Goal: Task Accomplishment & Management: Manage account settings

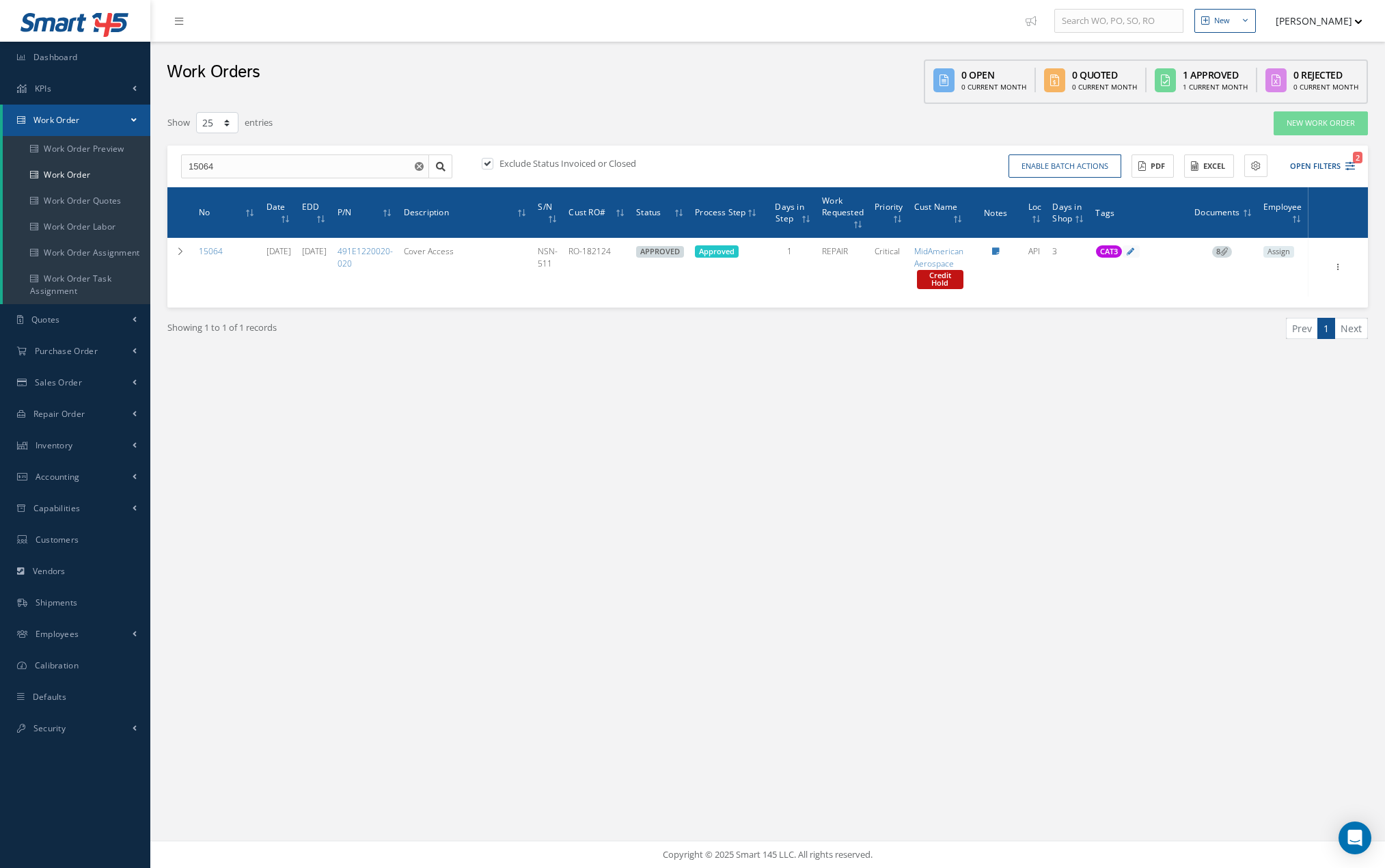
select select "25"
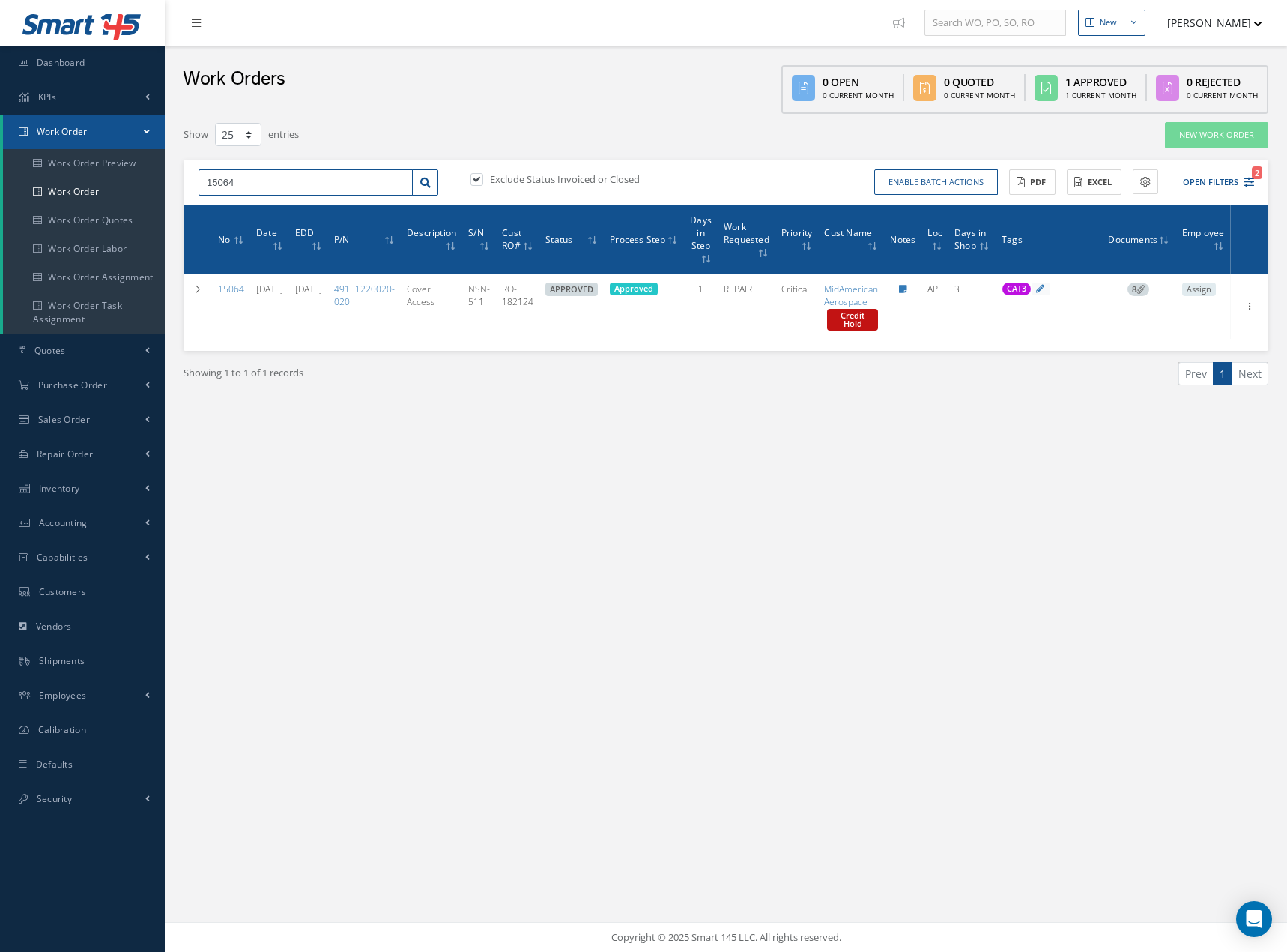
drag, startPoint x: 264, startPoint y: 182, endPoint x: 183, endPoint y: 183, distance: 81.0
click at [183, 183] on div "Filters WO Number 15064 Part Number Description Serial Number BALANCE BENCH CHE…" at bounding box center [727, 272] width 1108 height 302
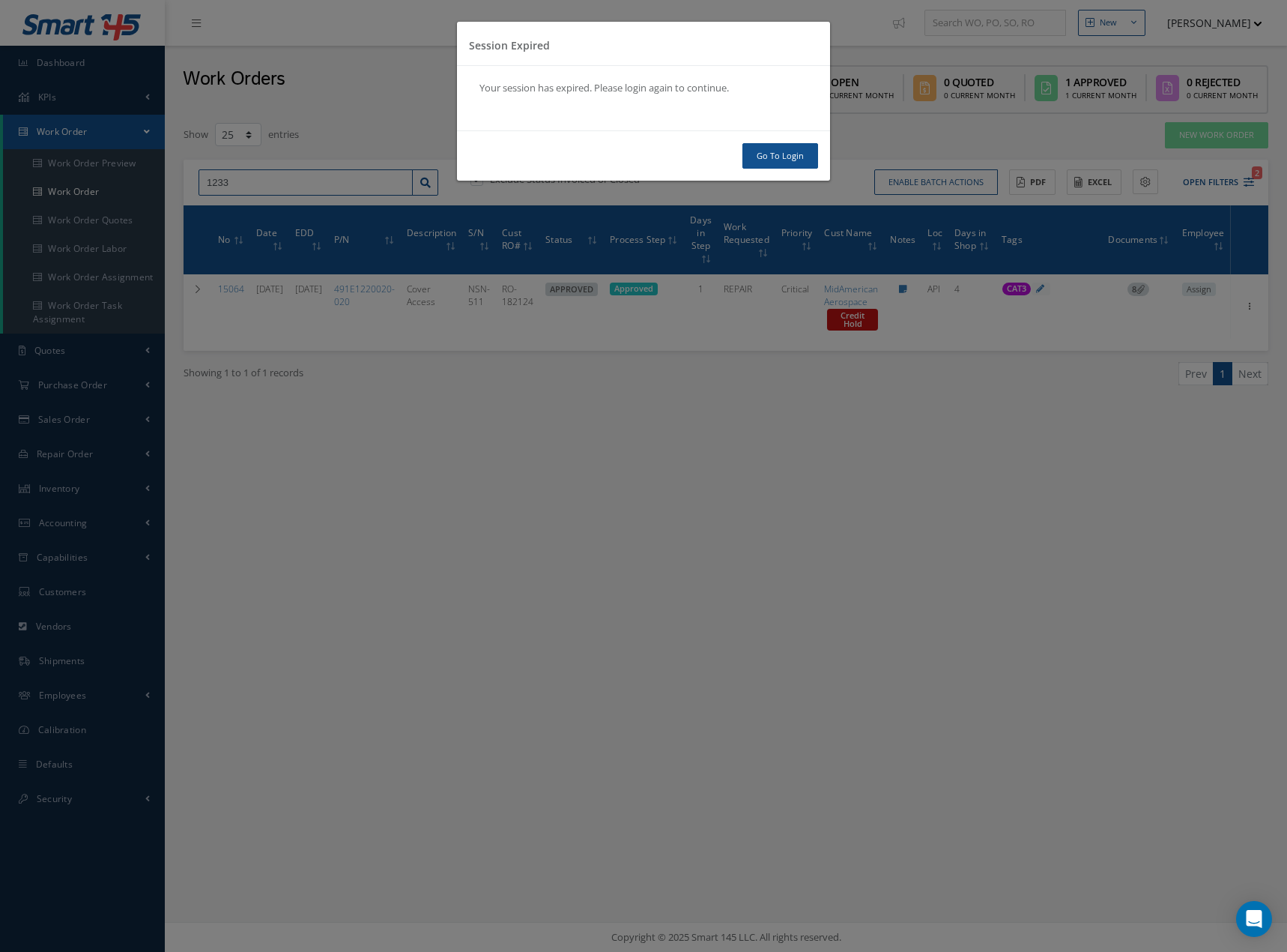
type input "1233"
click at [779, 154] on link "Go To Login" at bounding box center [780, 156] width 76 height 26
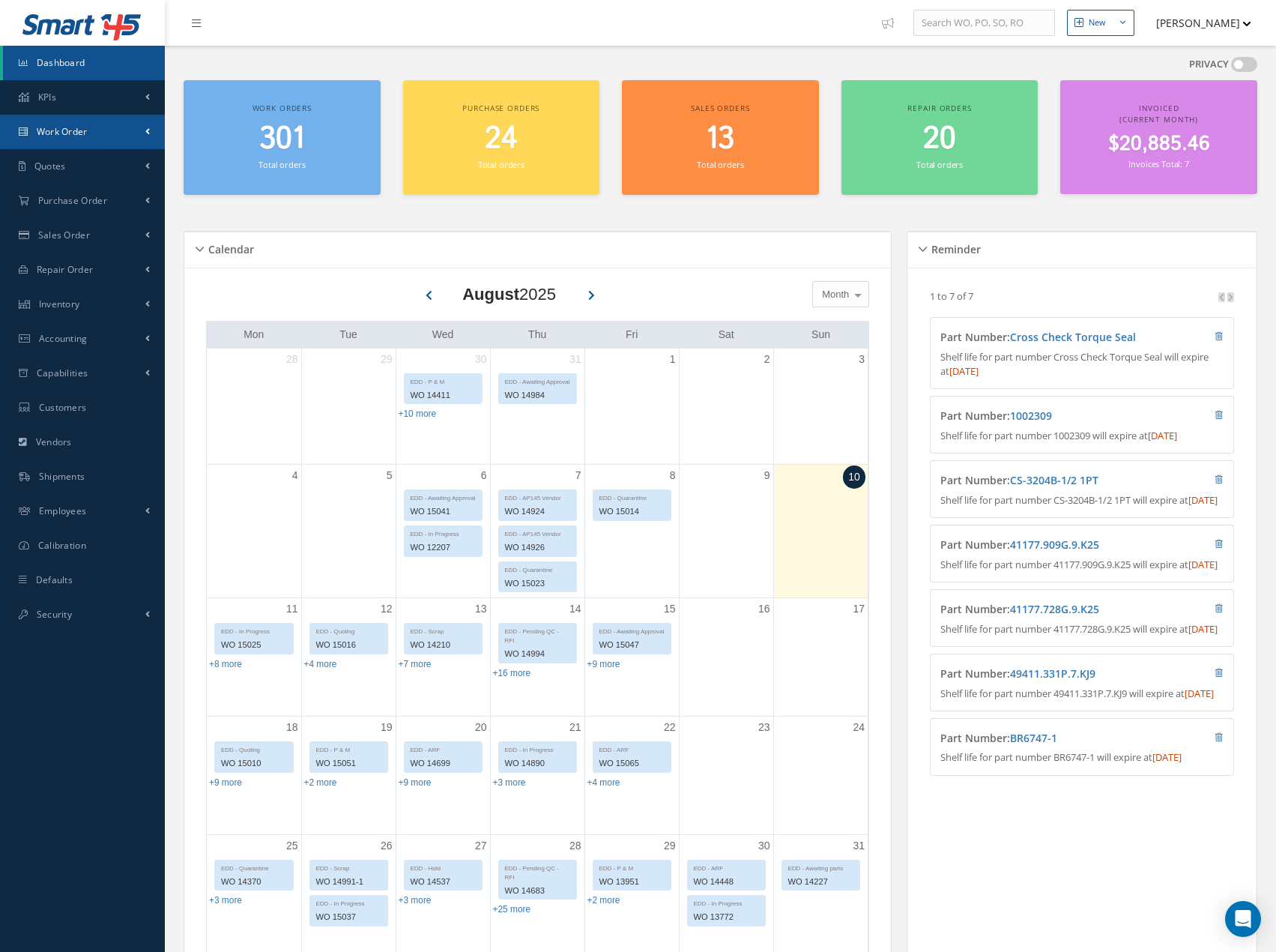
click at [122, 131] on link "Work Order" at bounding box center [83, 131] width 165 height 35
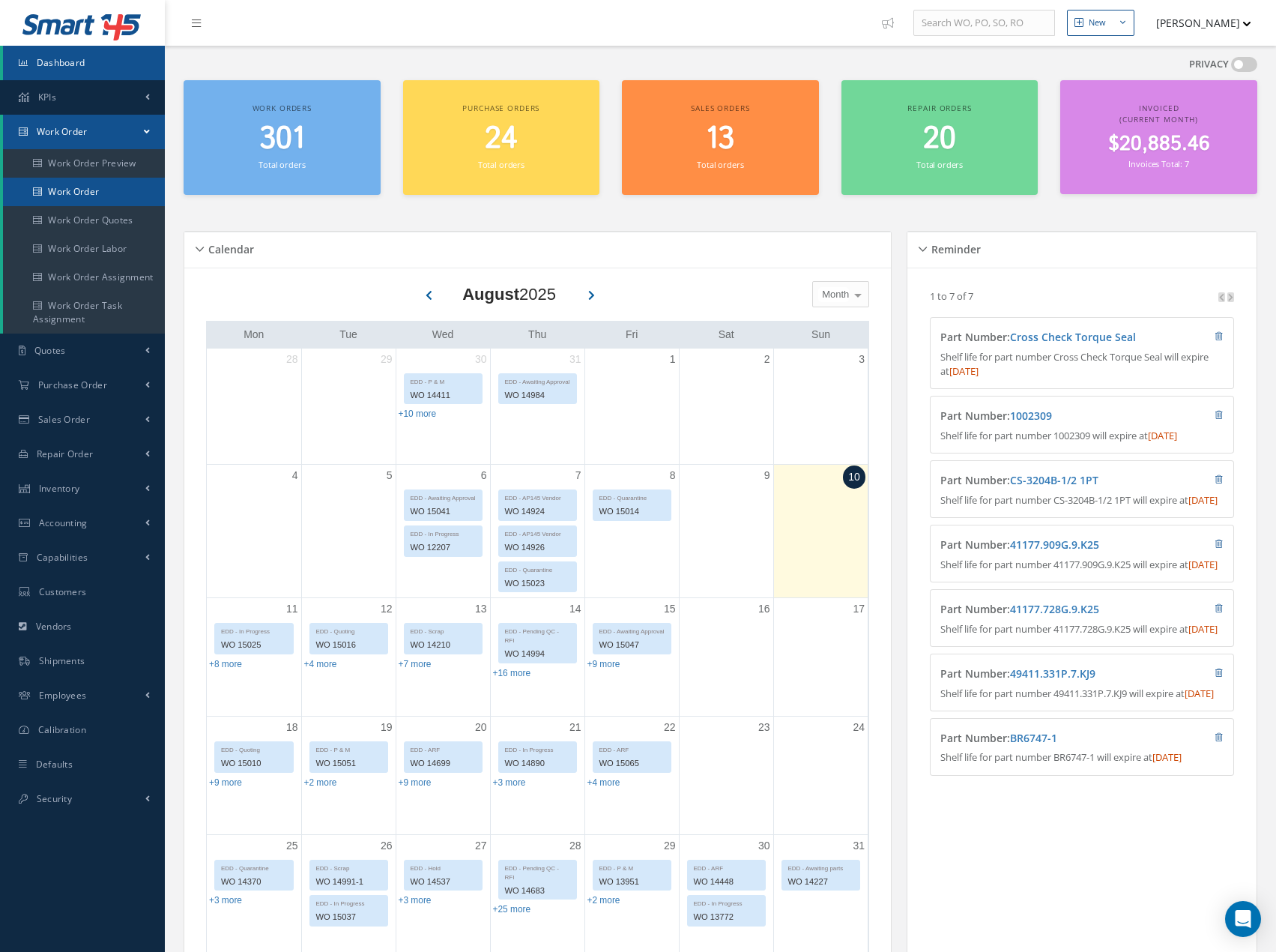
click at [103, 195] on link "Work Order" at bounding box center [84, 192] width 161 height 28
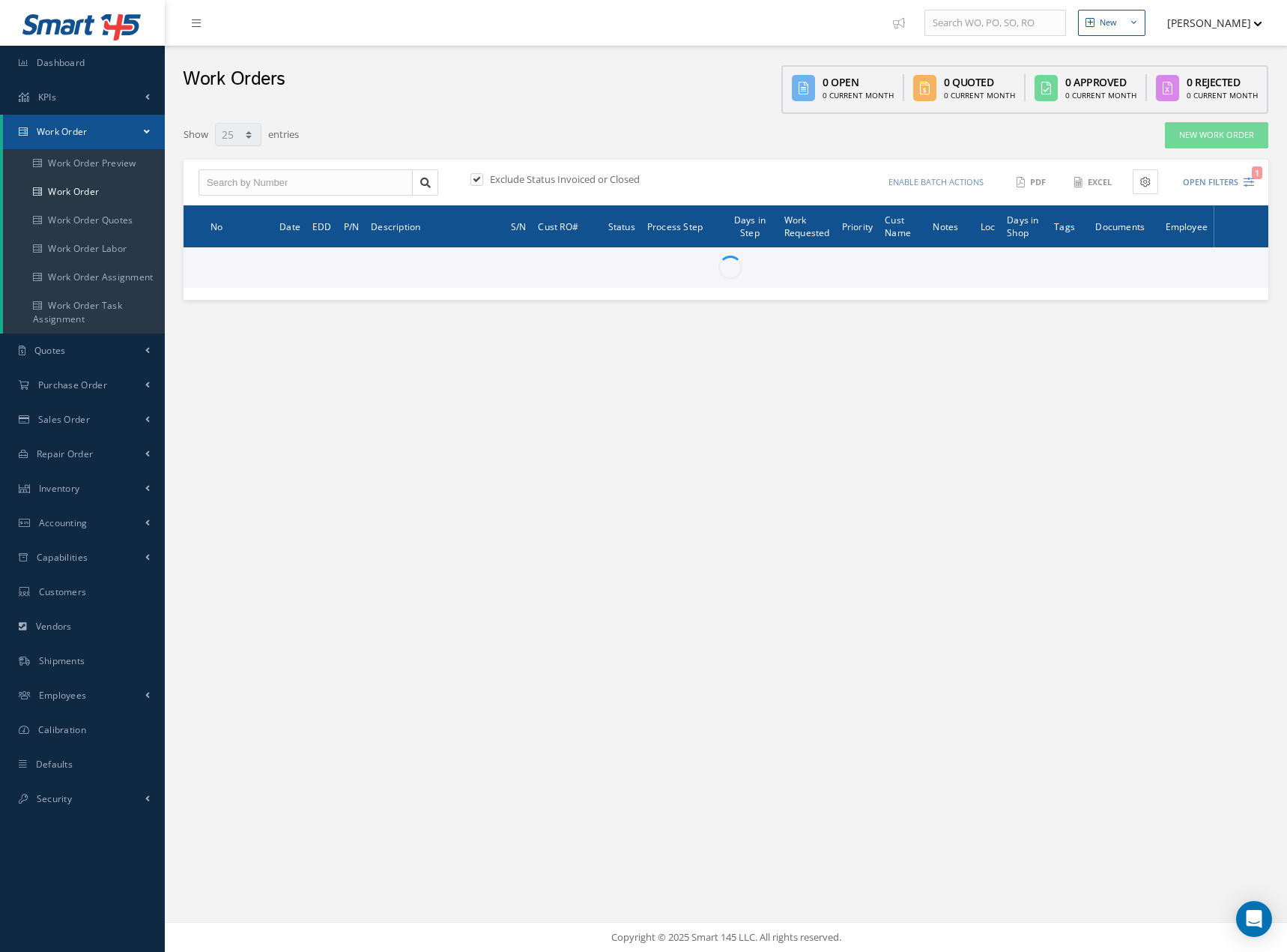
select select "25"
click at [276, 187] on input "text" at bounding box center [306, 182] width 214 height 27
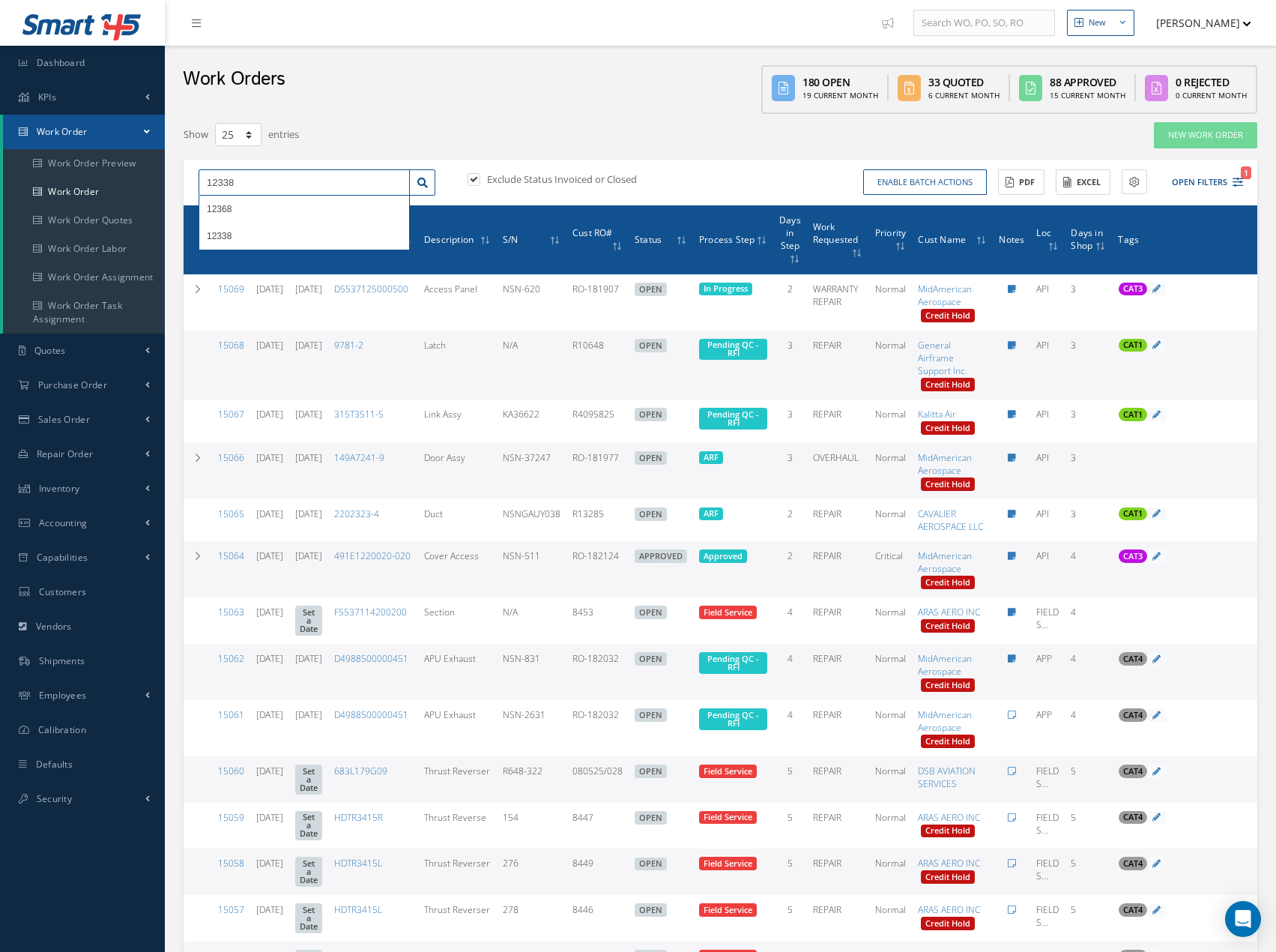
type input "12338"
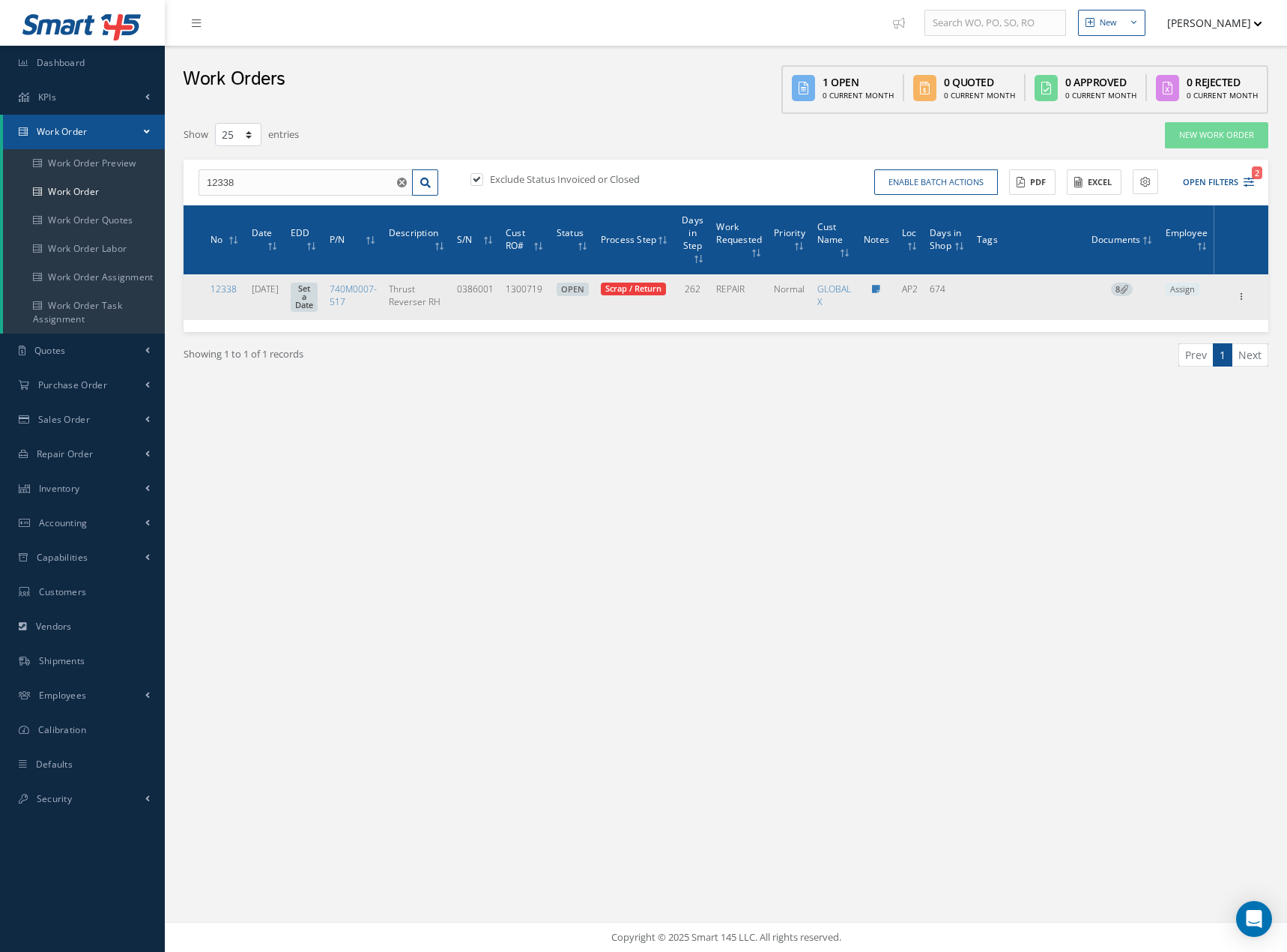
click at [1127, 289] on icon at bounding box center [1124, 288] width 8 height 8
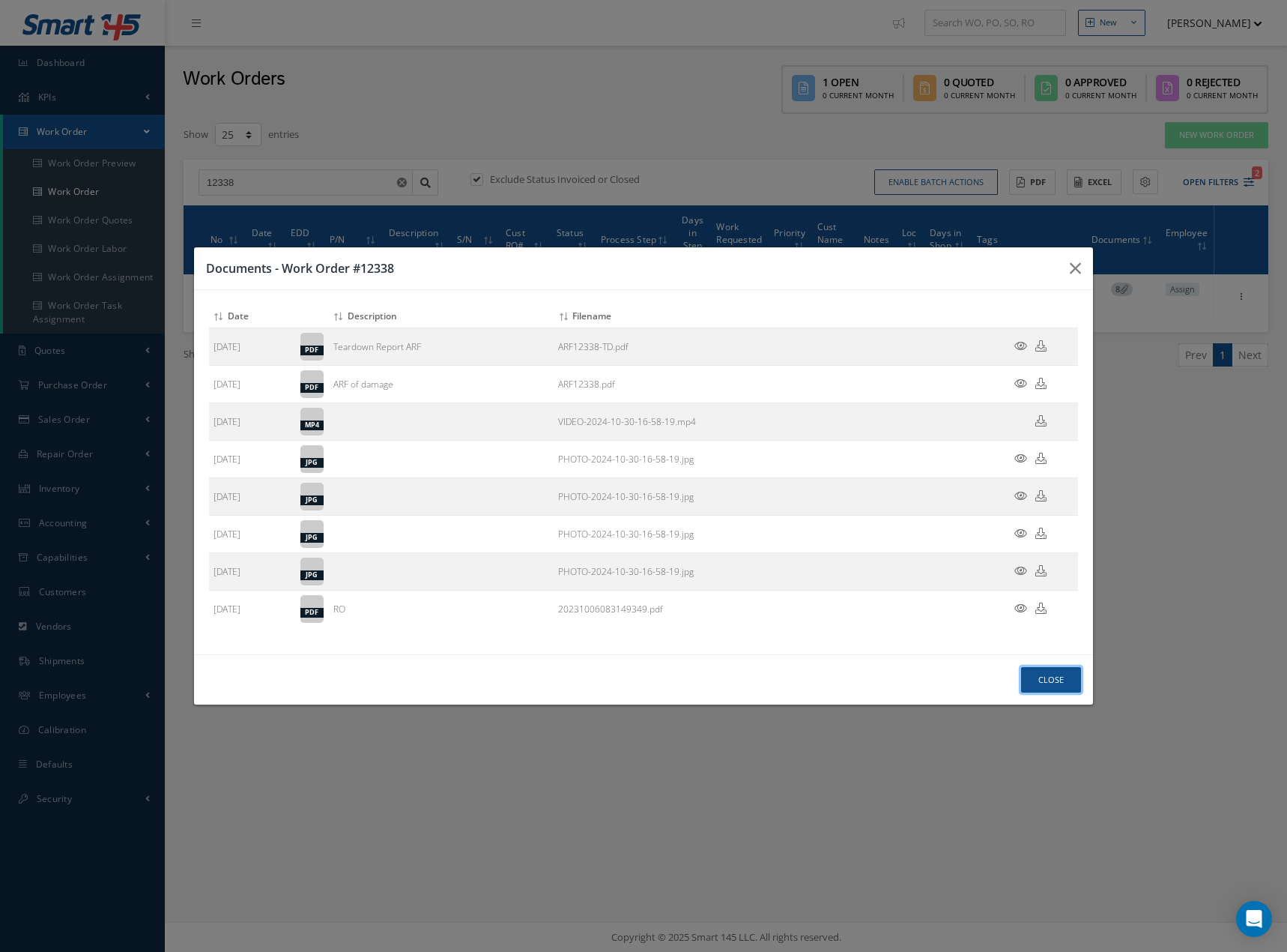
click at [1058, 675] on button "Close" at bounding box center [1051, 680] width 60 height 26
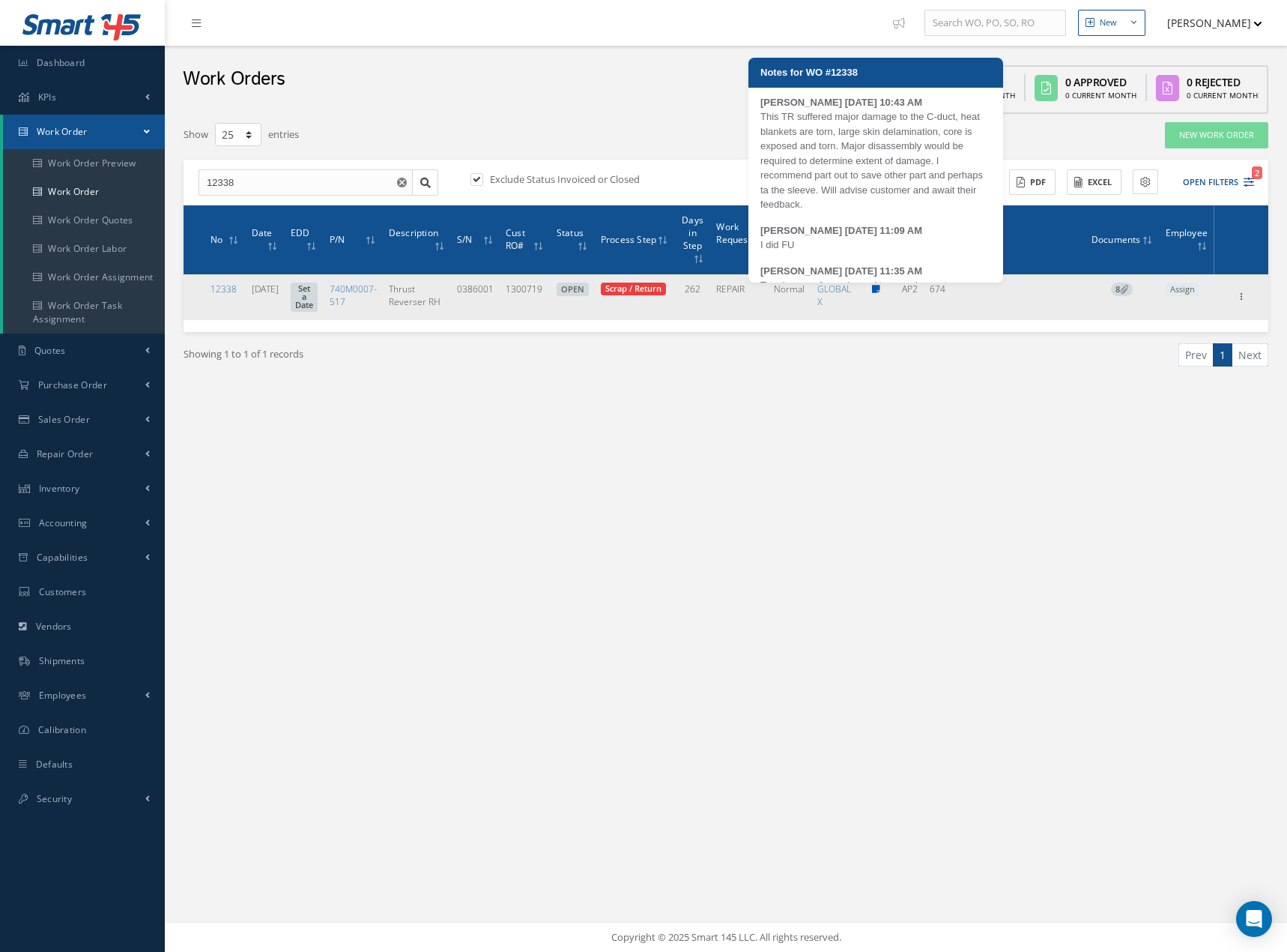
click at [881, 294] on link at bounding box center [876, 289] width 8 height 13
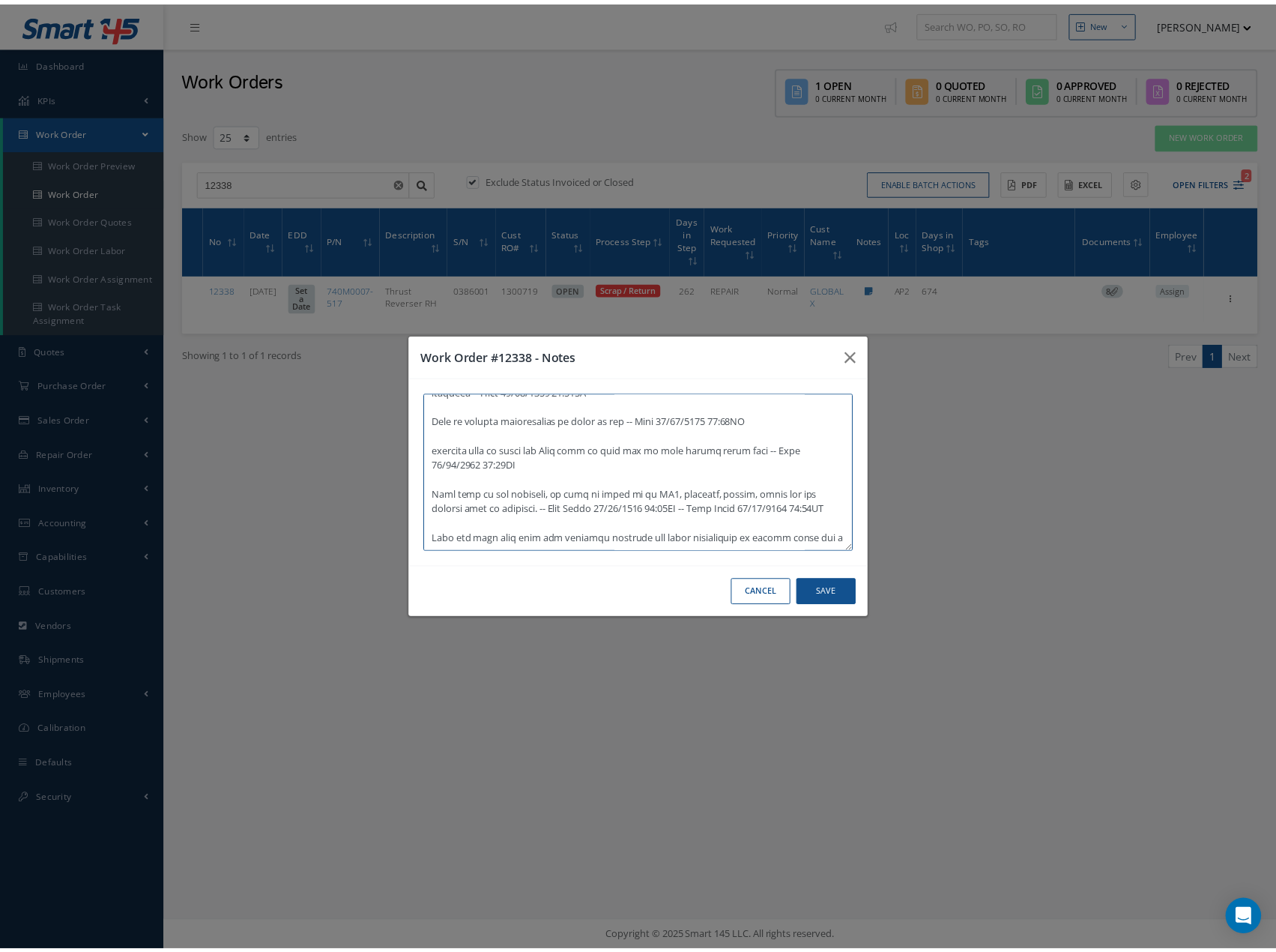
scroll to position [637, 0]
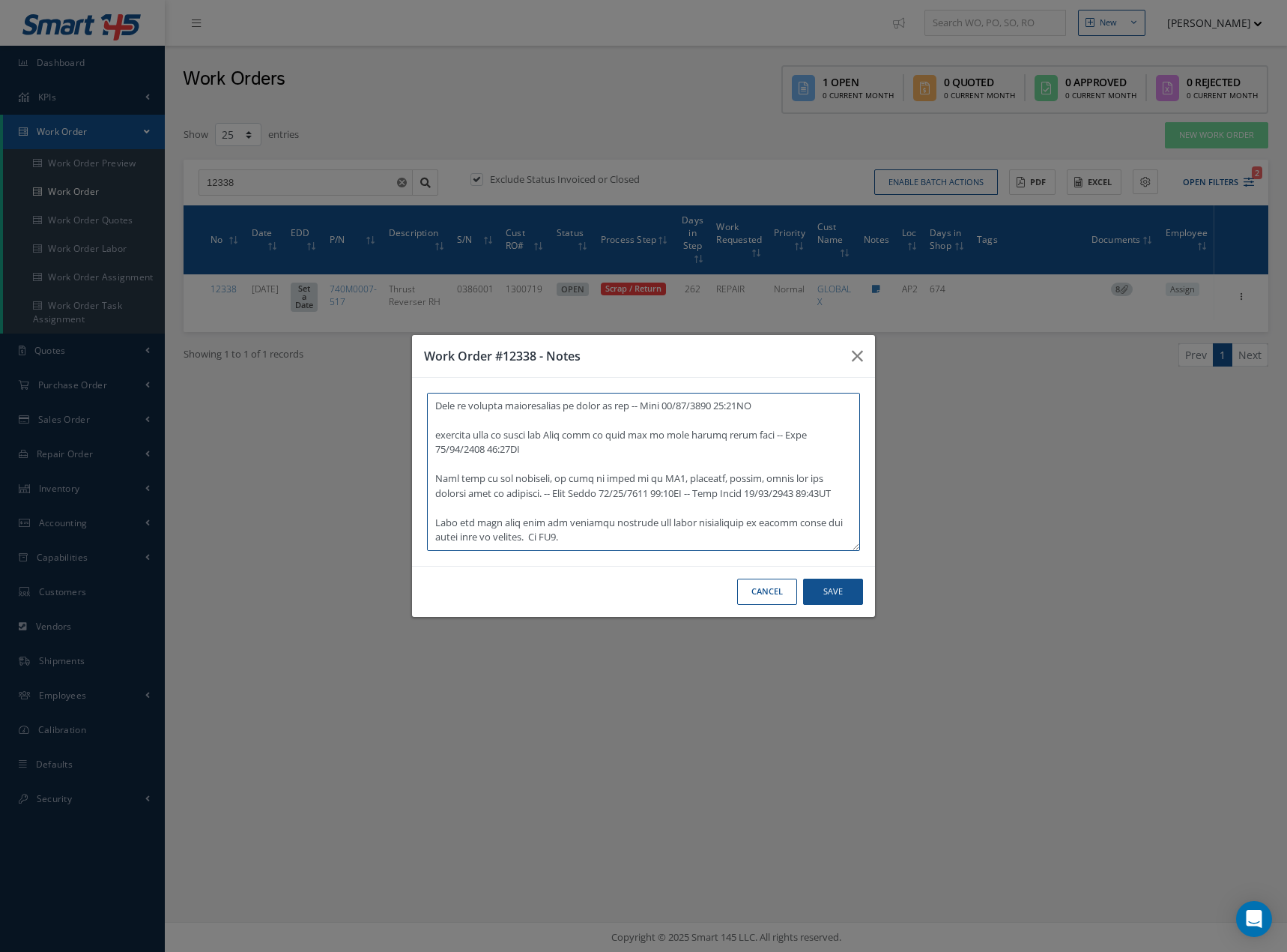
type textarea "This TR suffered major damage to the C-duct, heat blankets are torn, large skin…"
click at [835, 592] on button "Save" at bounding box center [834, 591] width 60 height 26
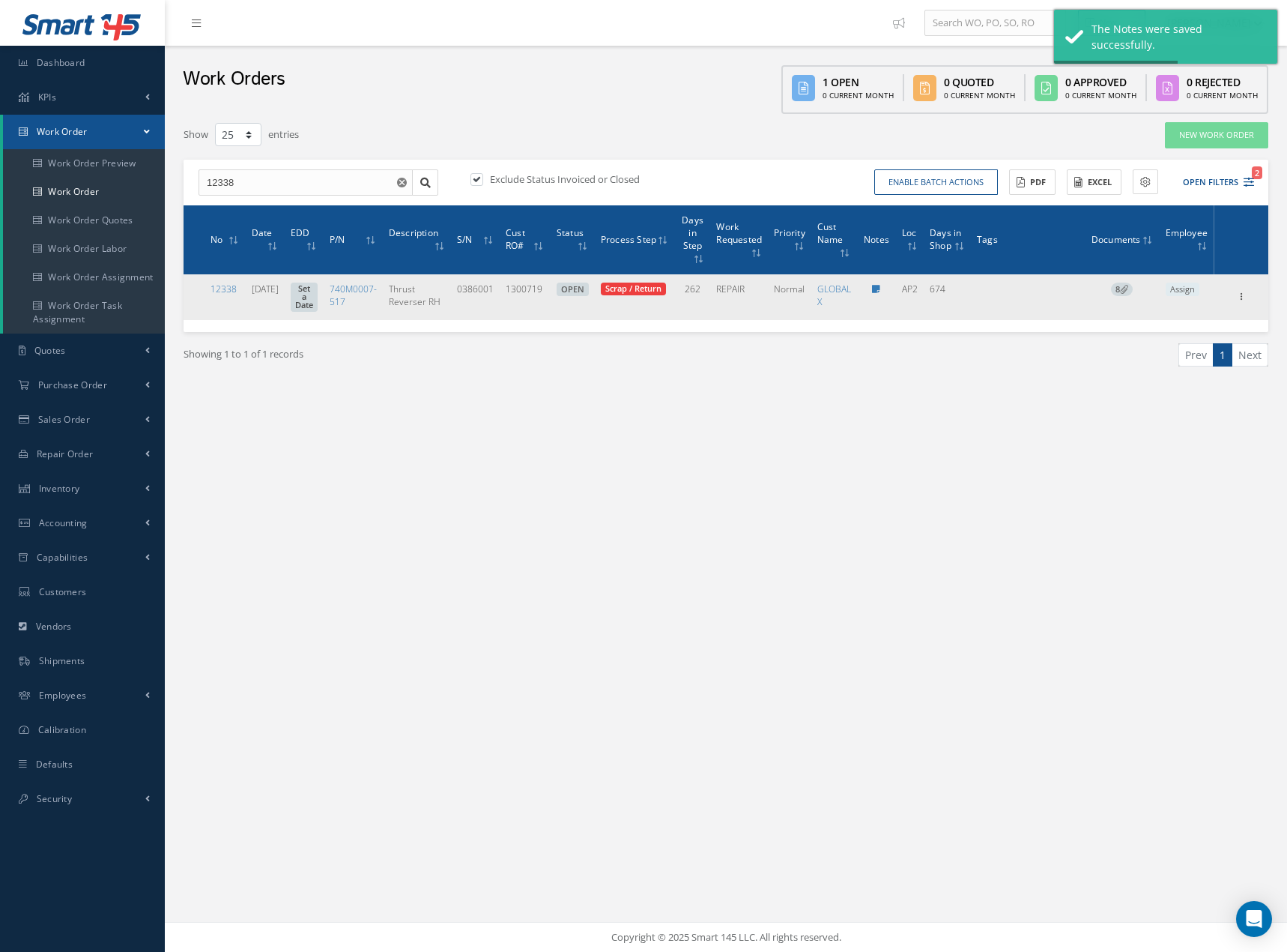
click at [317, 303] on link "Set a Date" at bounding box center [304, 298] width 27 height 30
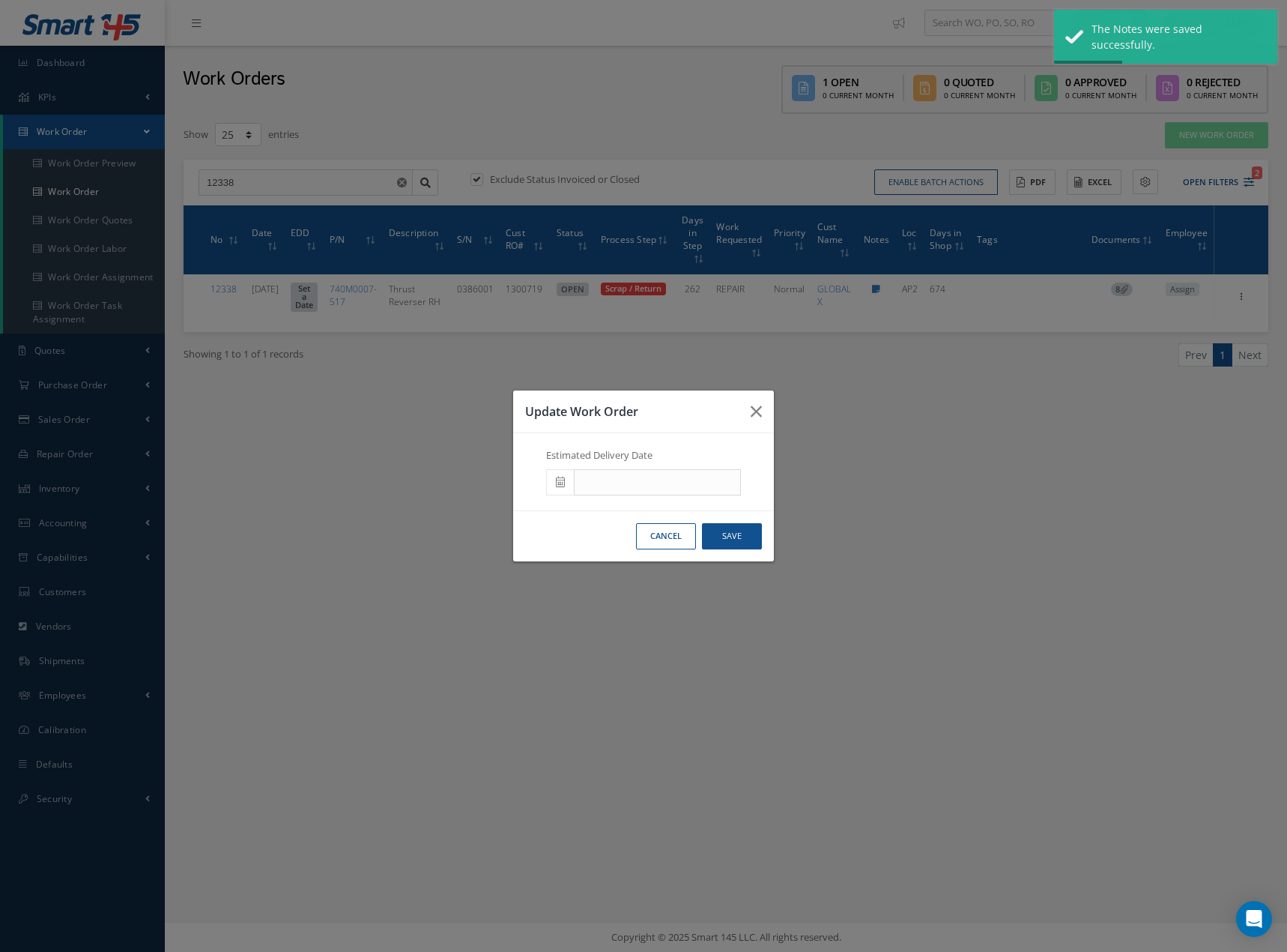
click at [560, 483] on icon at bounding box center [560, 482] width 9 height 10
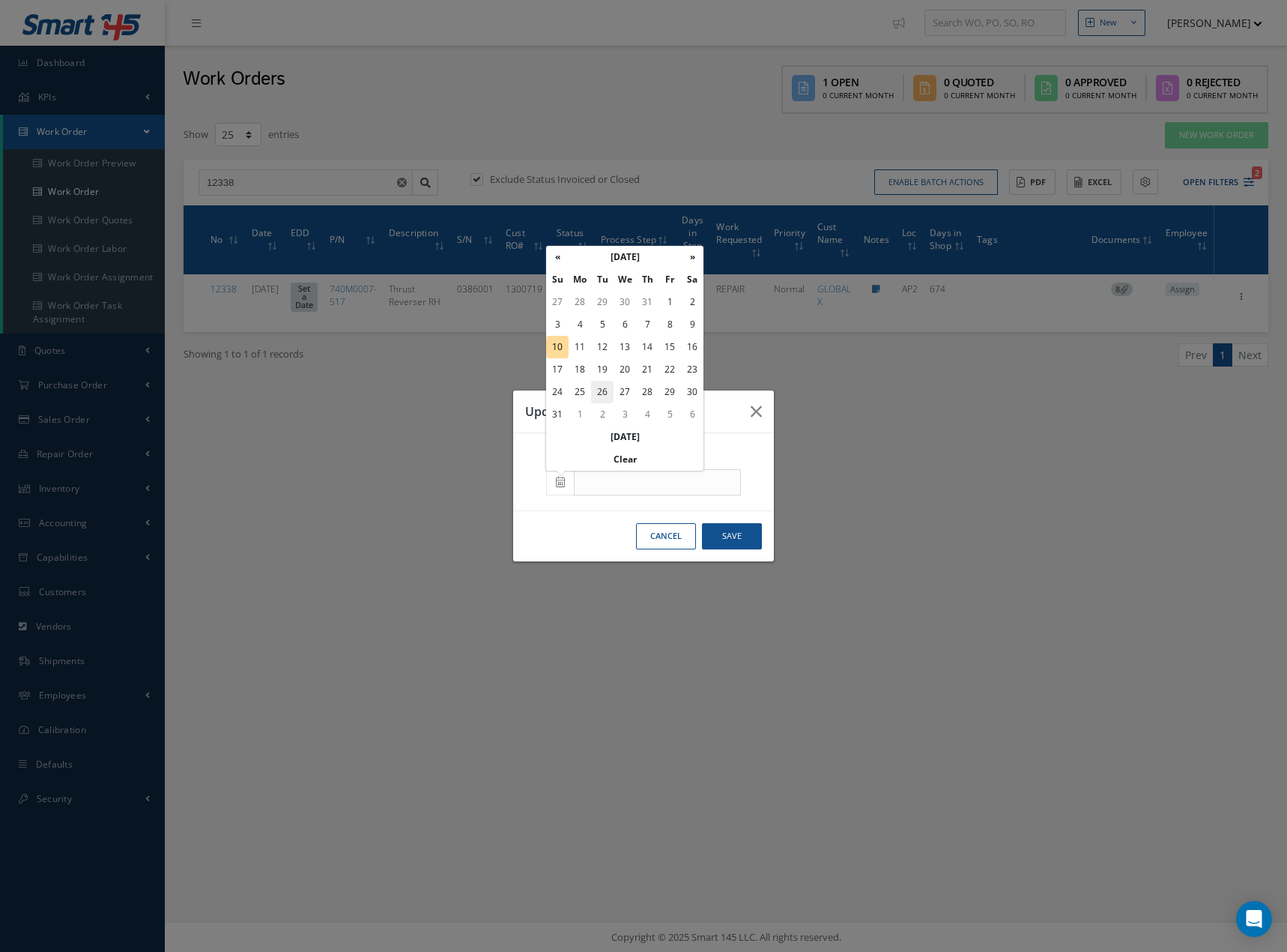
click at [600, 392] on td "26" at bounding box center [603, 392] width 23 height 23
type input "08/26/2025"
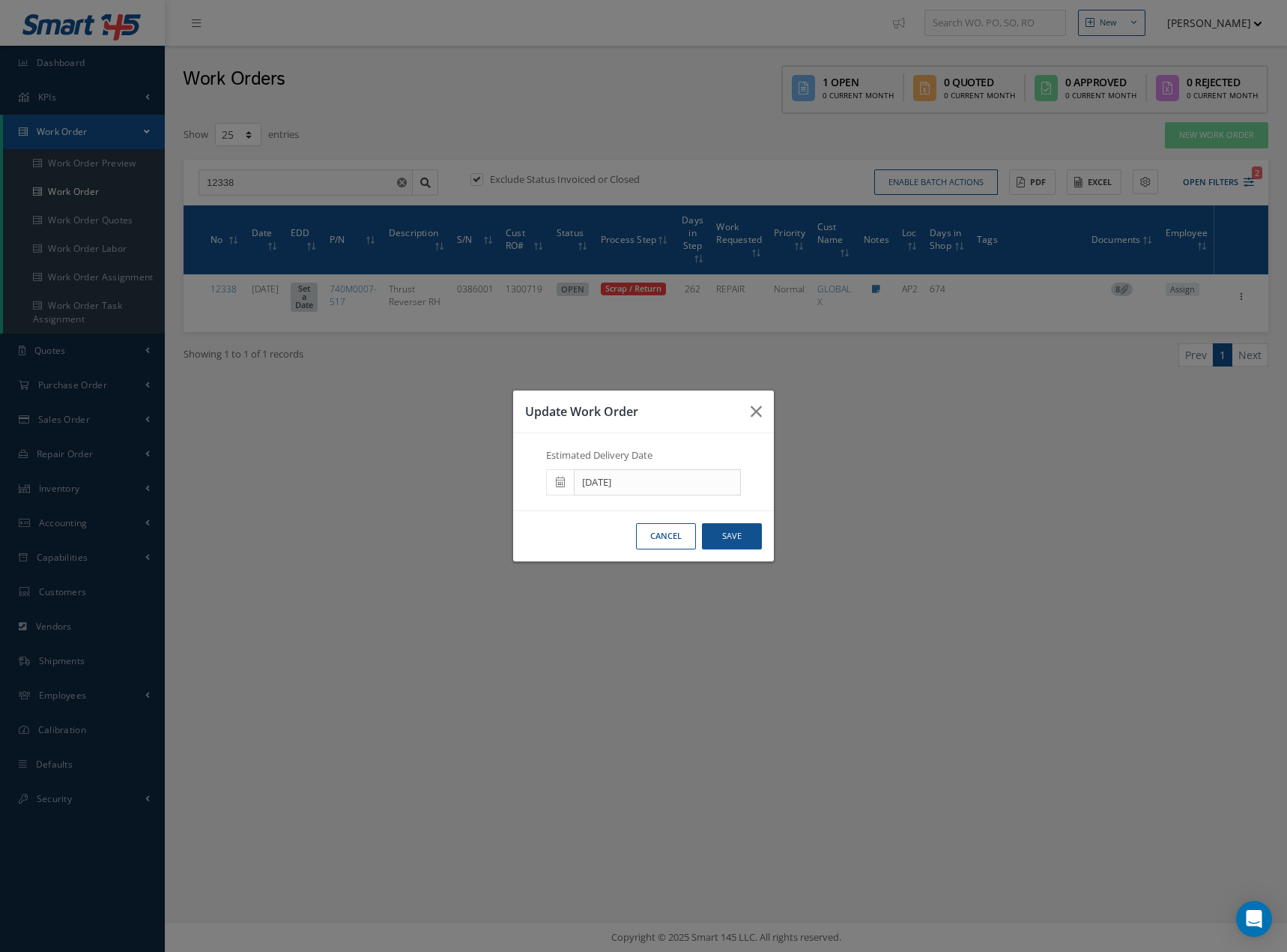
click at [561, 480] on icon at bounding box center [560, 482] width 9 height 10
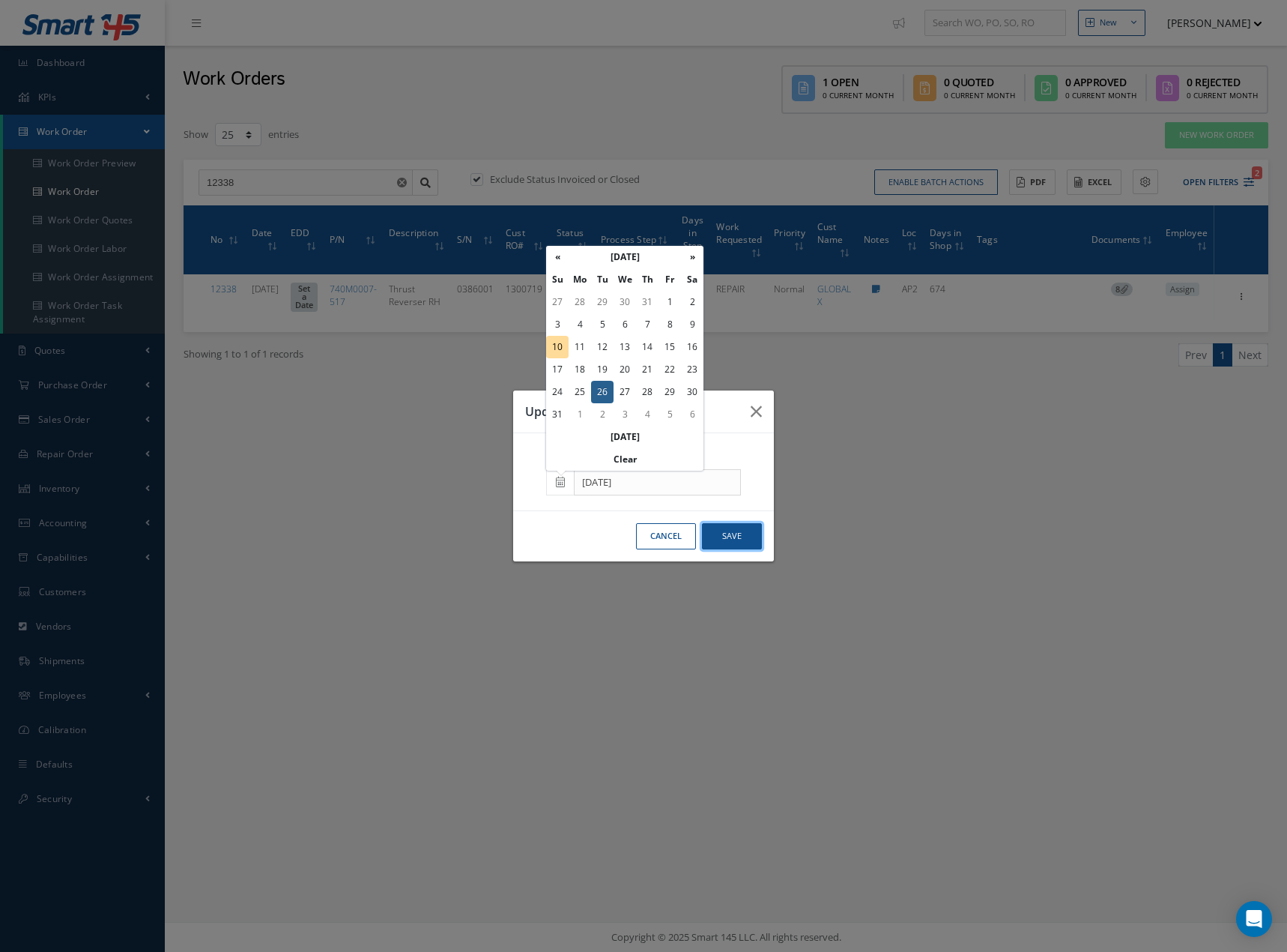
click at [736, 530] on button "Save" at bounding box center [732, 536] width 60 height 26
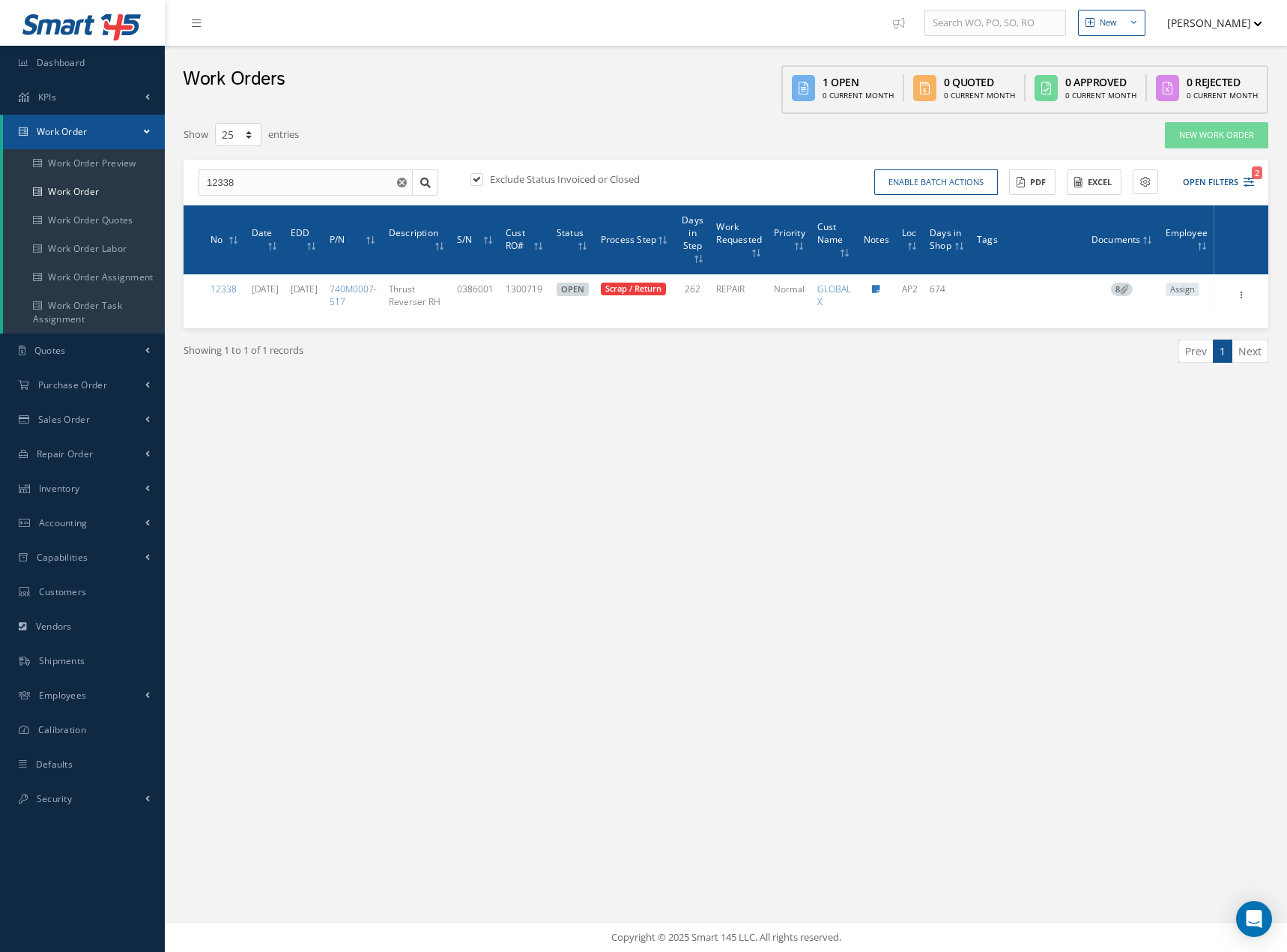
click at [403, 180] on use "Reset" at bounding box center [402, 182] width 9 height 9
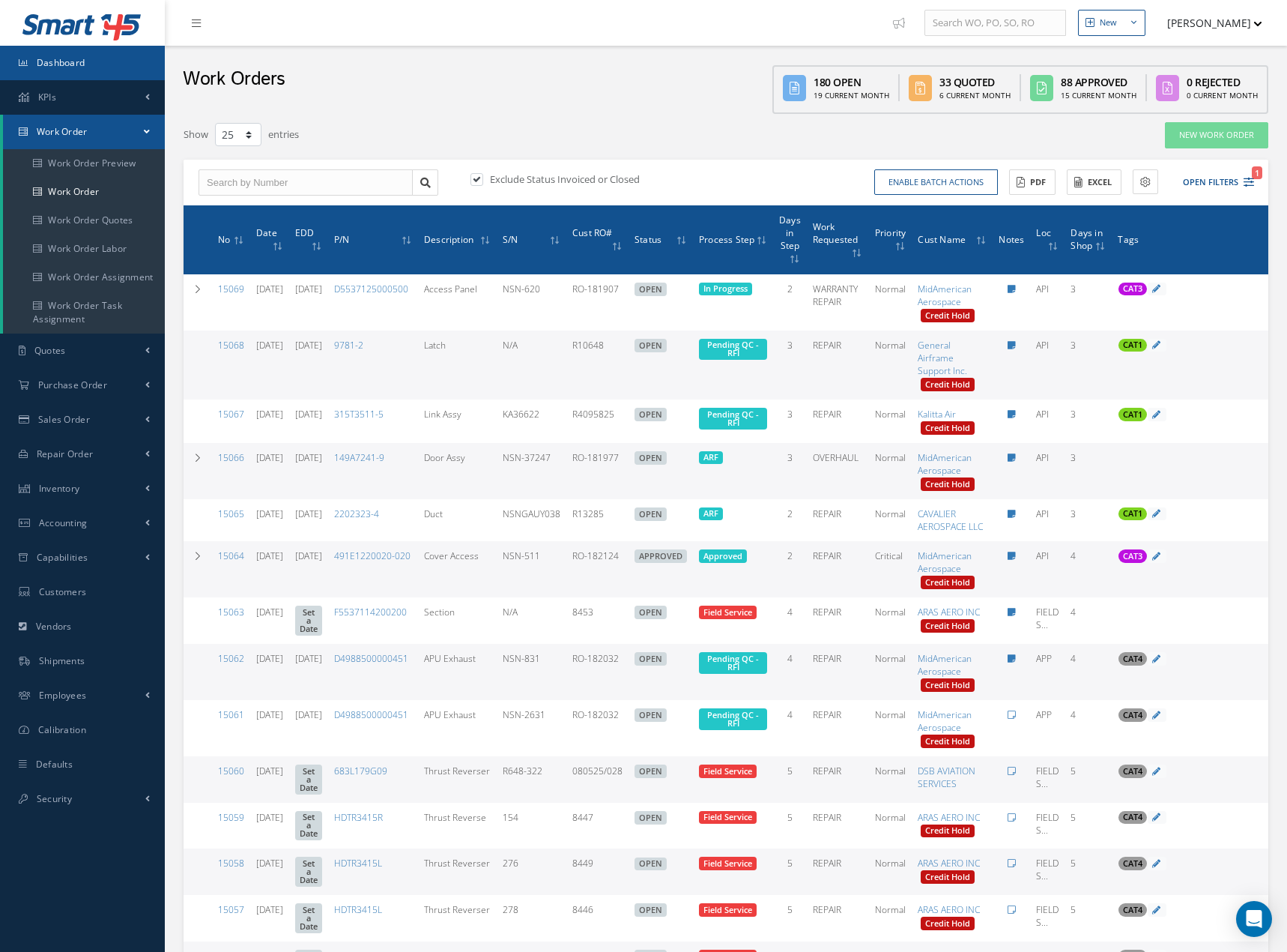
click at [80, 59] on span "Dashboard" at bounding box center [61, 63] width 49 height 13
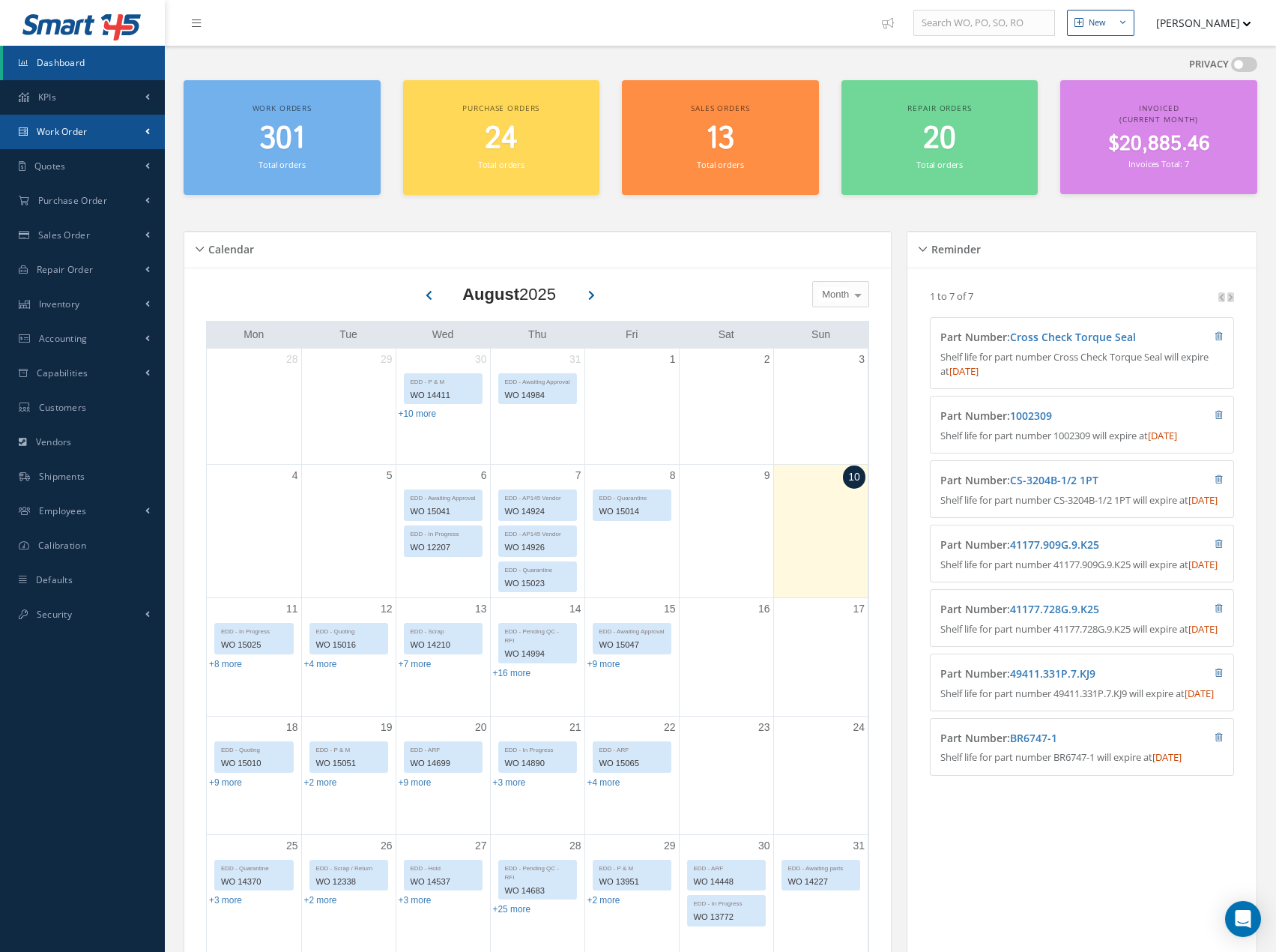
click at [131, 139] on link "Work Order" at bounding box center [83, 131] width 165 height 35
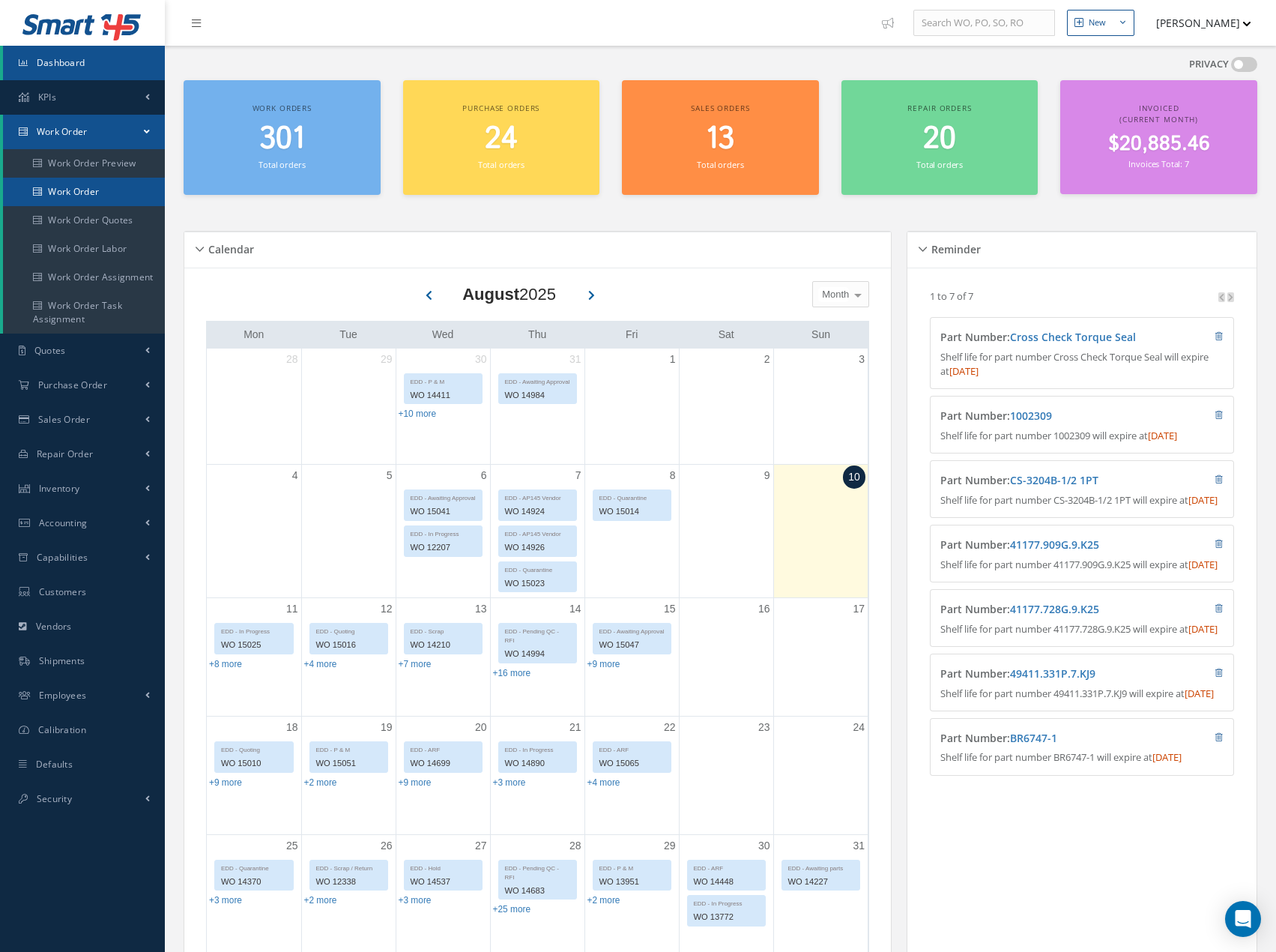
click at [118, 183] on link "Work Order" at bounding box center [84, 192] width 161 height 28
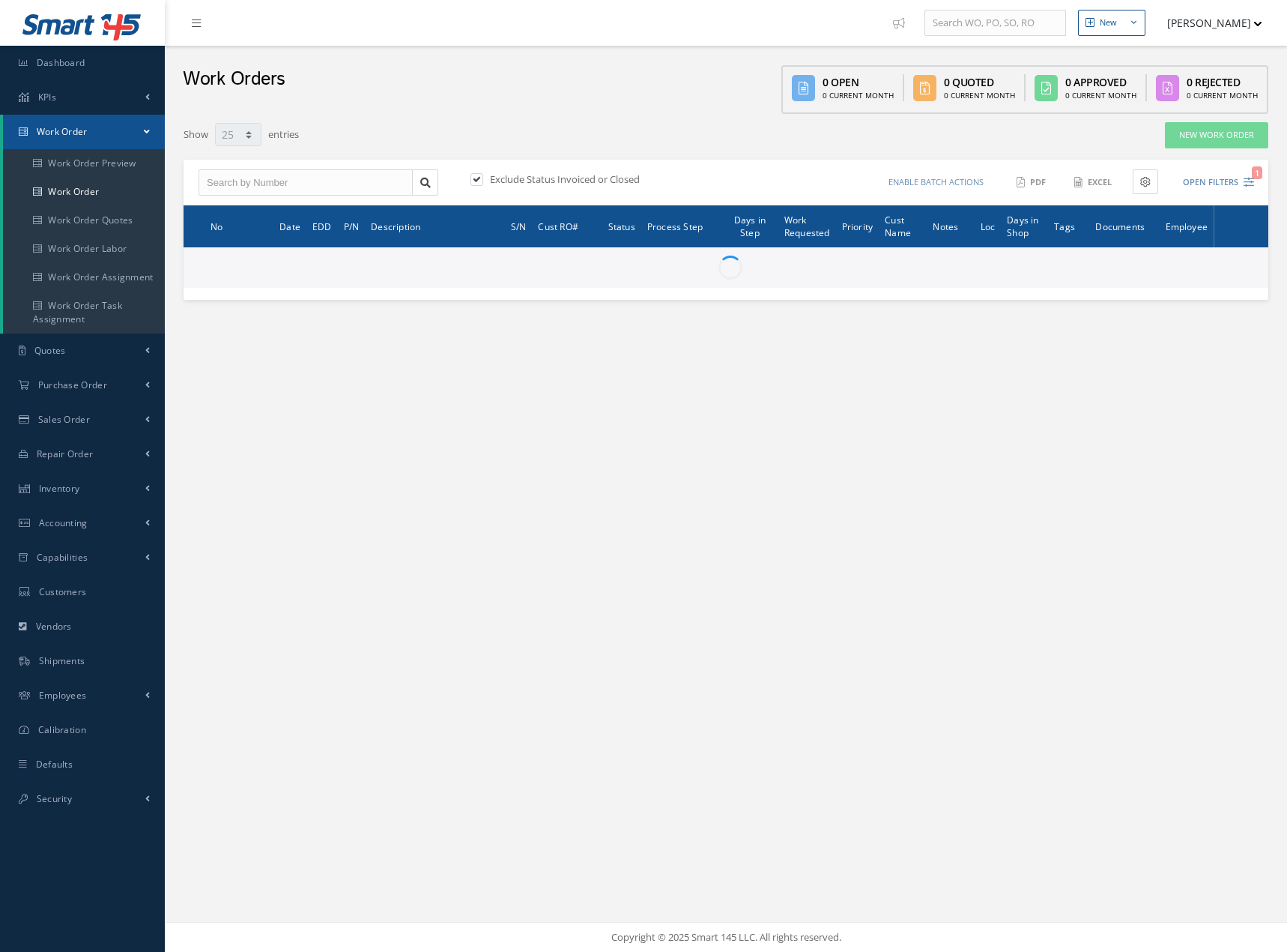
select select "25"
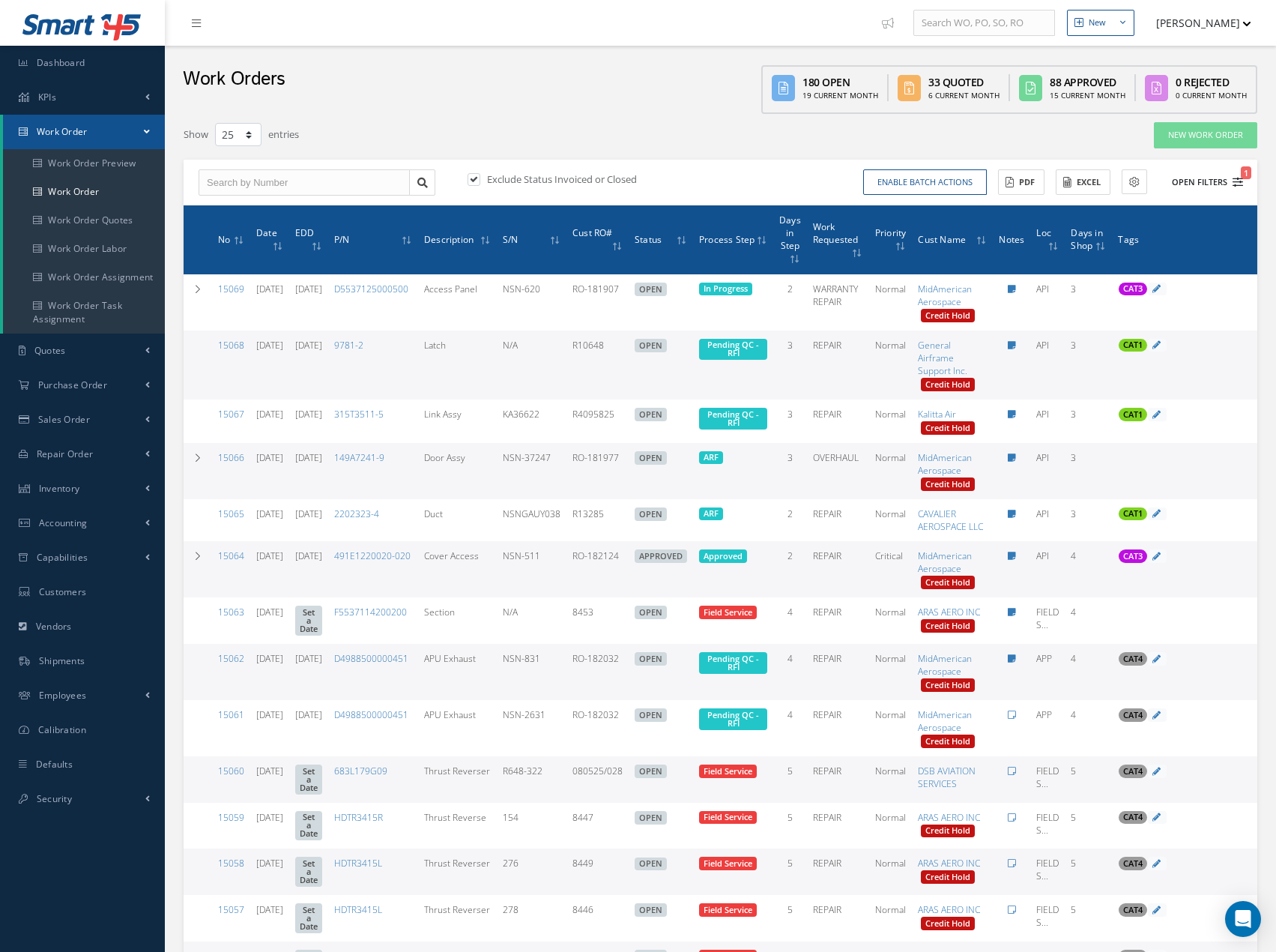
click at [1238, 183] on icon "1" at bounding box center [1238, 181] width 10 height 10
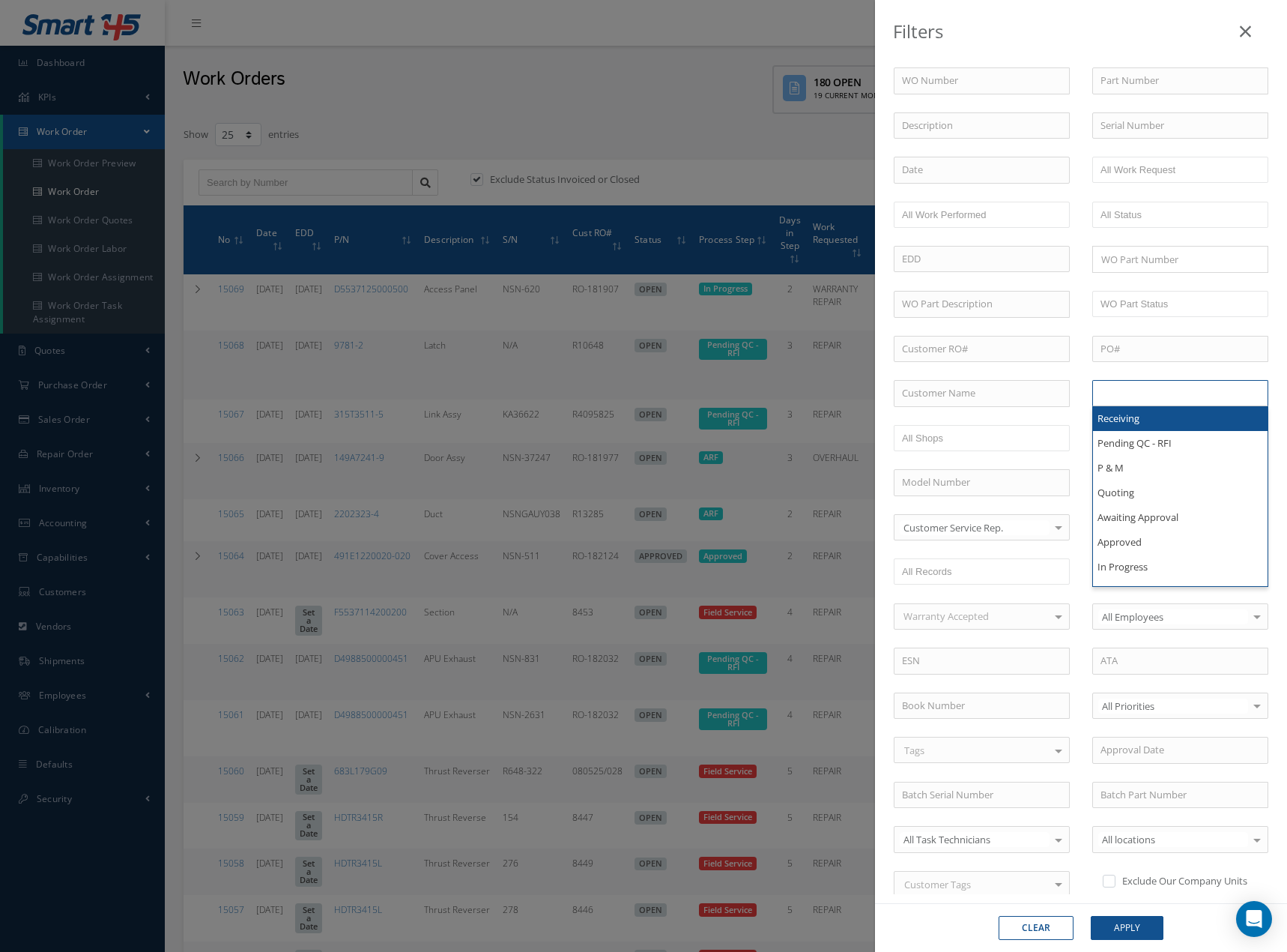
click at [1166, 394] on input "text" at bounding box center [1148, 393] width 95 height 19
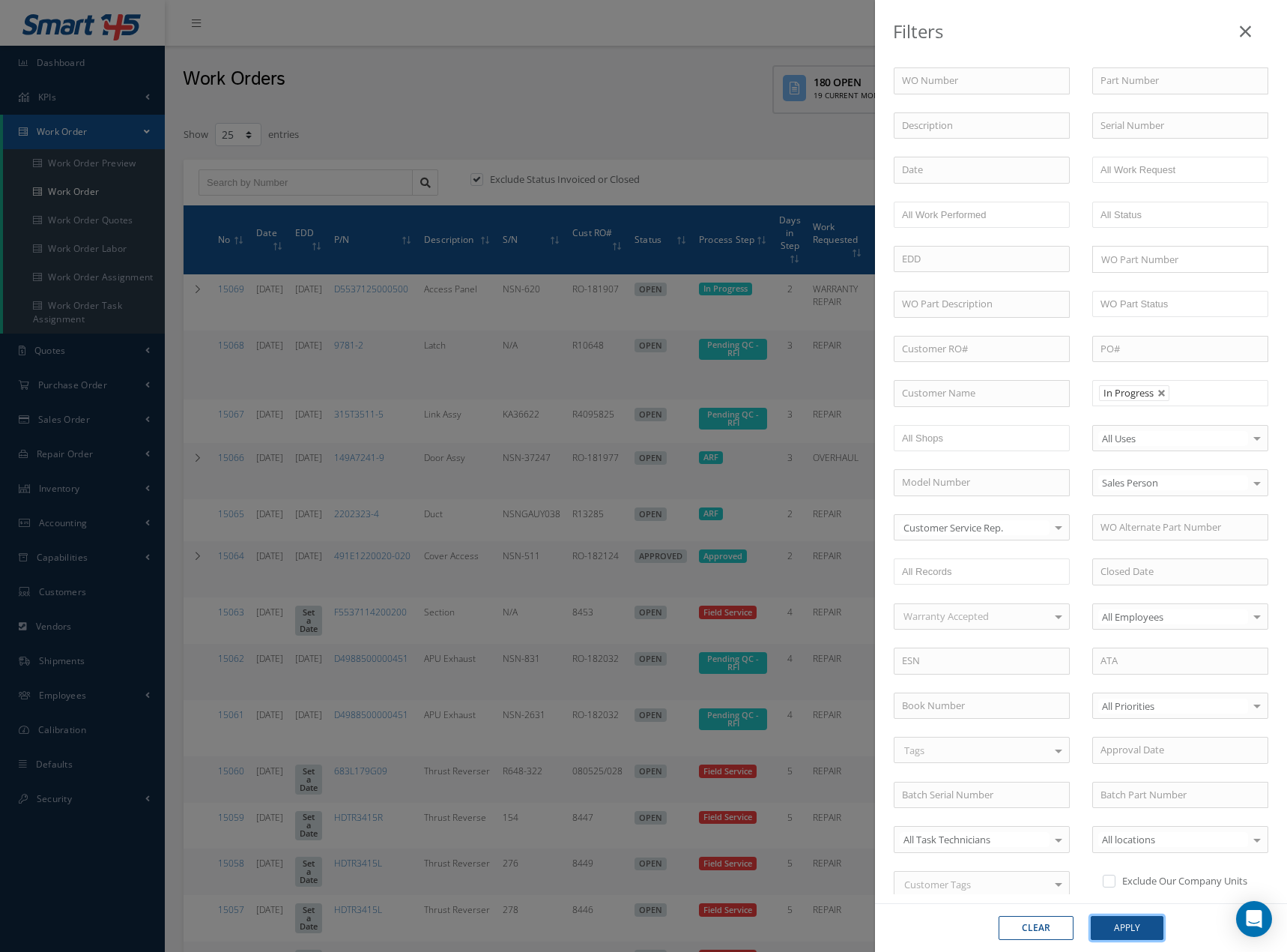
click at [1130, 923] on button "Apply" at bounding box center [1126, 928] width 72 height 24
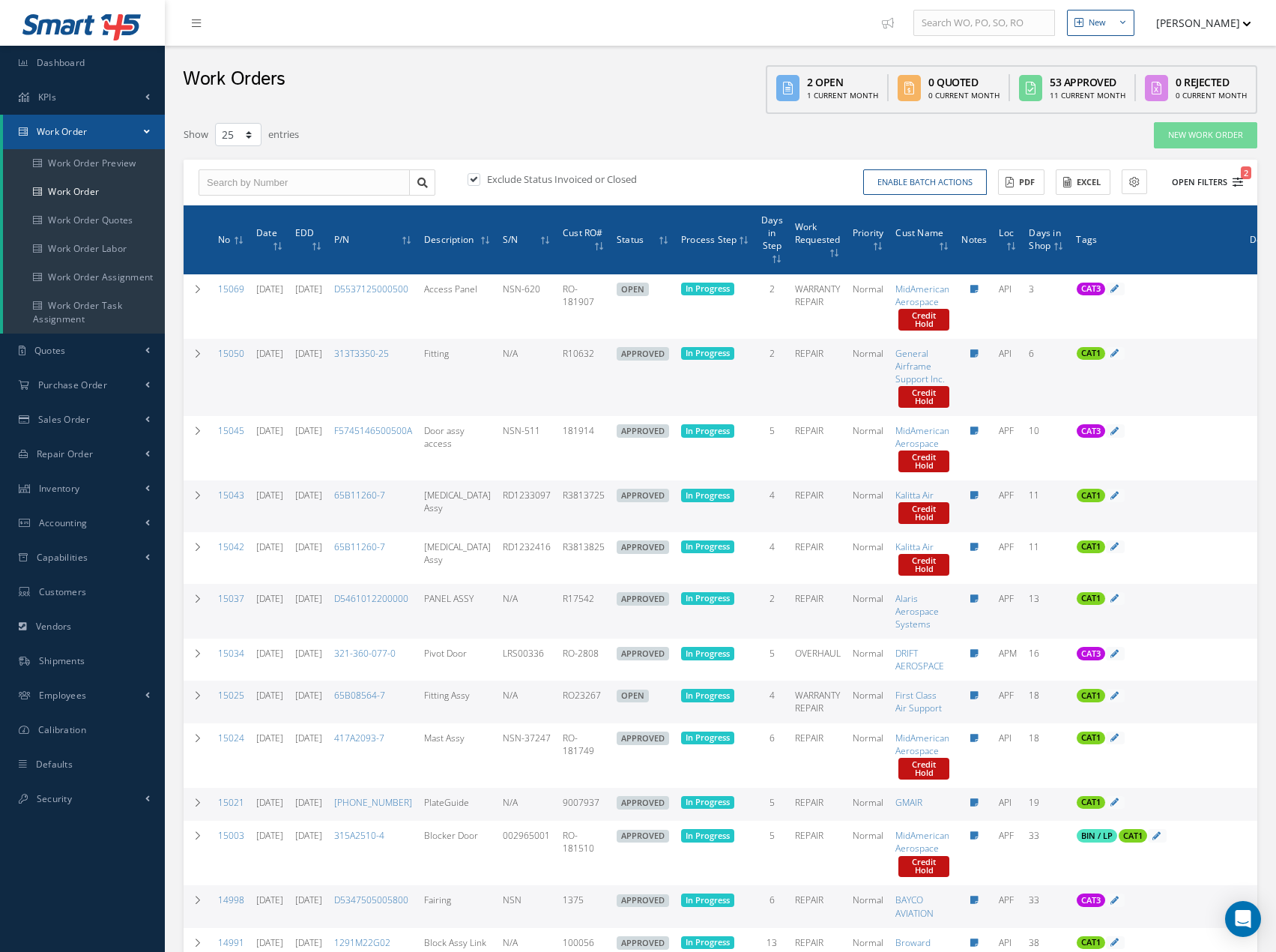
drag, startPoint x: 1246, startPoint y: 182, endPoint x: 1240, endPoint y: 189, distance: 9.2
click at [1246, 182] on div "Enable batch actions Update Work Orders Close Work Orders ACTIONS Receive Payme…" at bounding box center [985, 182] width 528 height 26
drag, startPoint x: 1239, startPoint y: 186, endPoint x: 1211, endPoint y: 294, distance: 111.6
click at [1238, 188] on button "Open Filters 2" at bounding box center [1201, 182] width 85 height 24
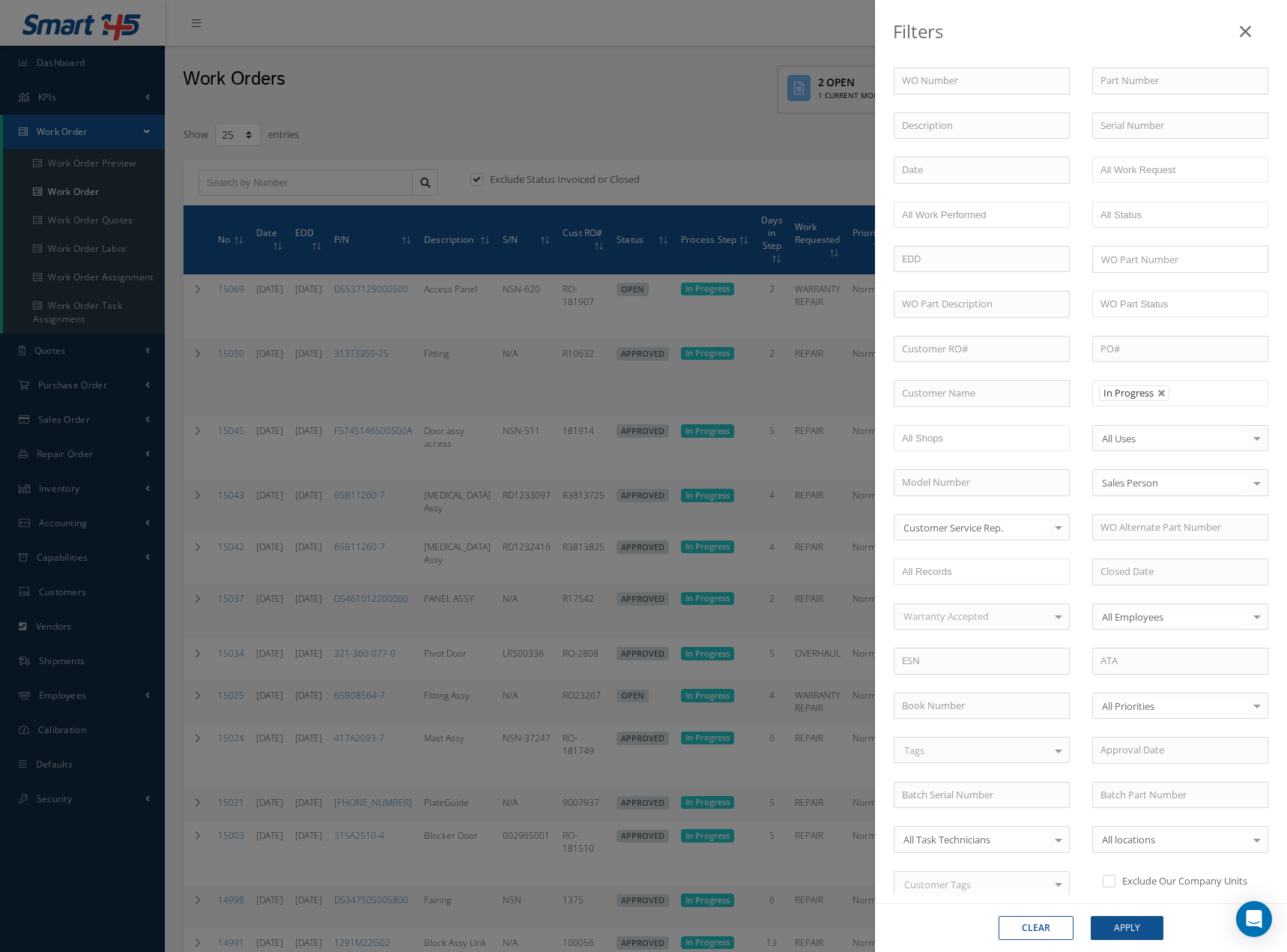
click at [1023, 929] on button "Clear" at bounding box center [1036, 928] width 75 height 24
type input "All Proccess Step"
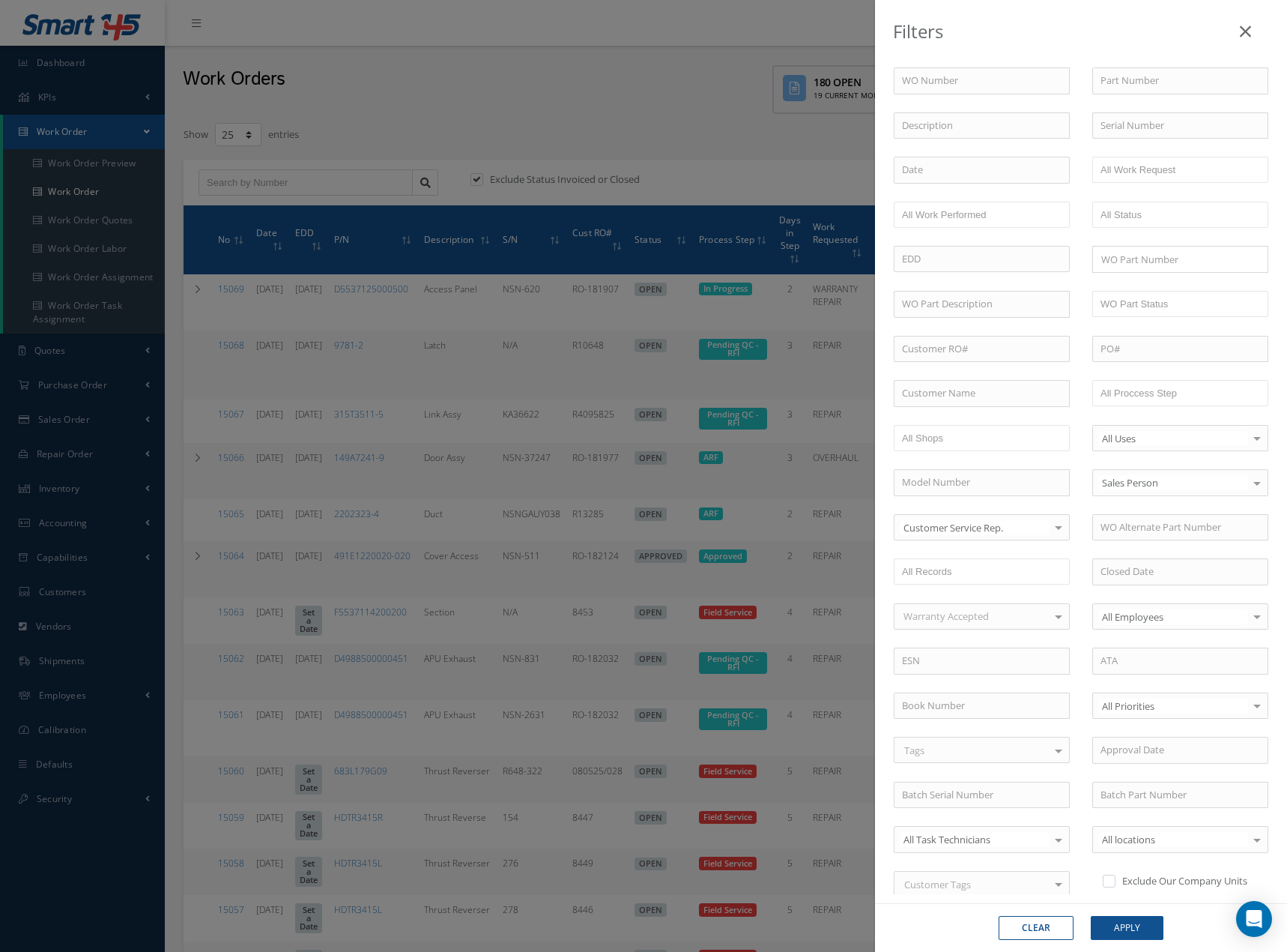
click at [697, 121] on div "Filters WO Number Part Number Description Serial Number BALANCE BENCH CHECK BER…" at bounding box center [643, 476] width 1287 height 952
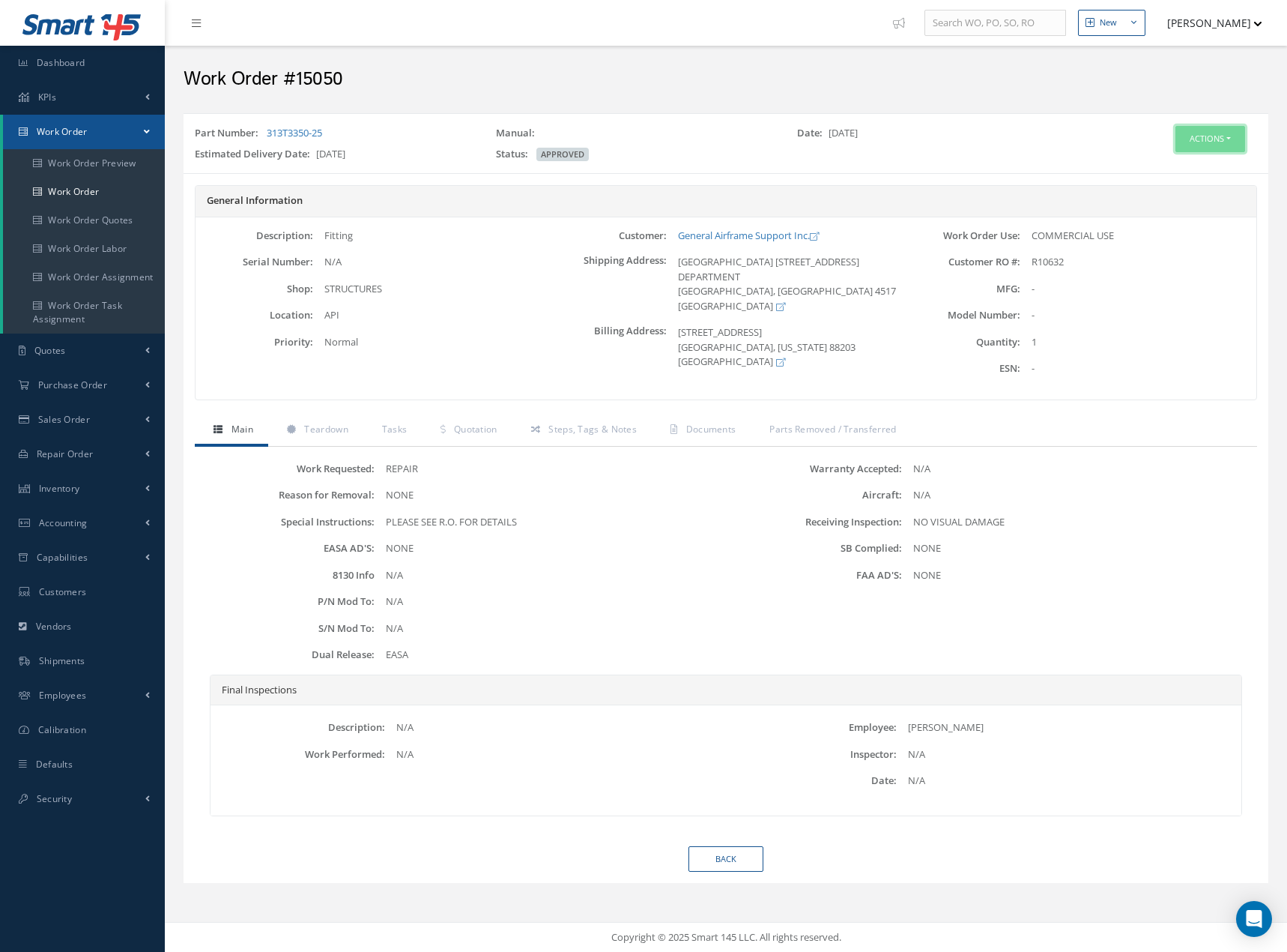
click at [1208, 141] on button "Actions" at bounding box center [1210, 139] width 69 height 26
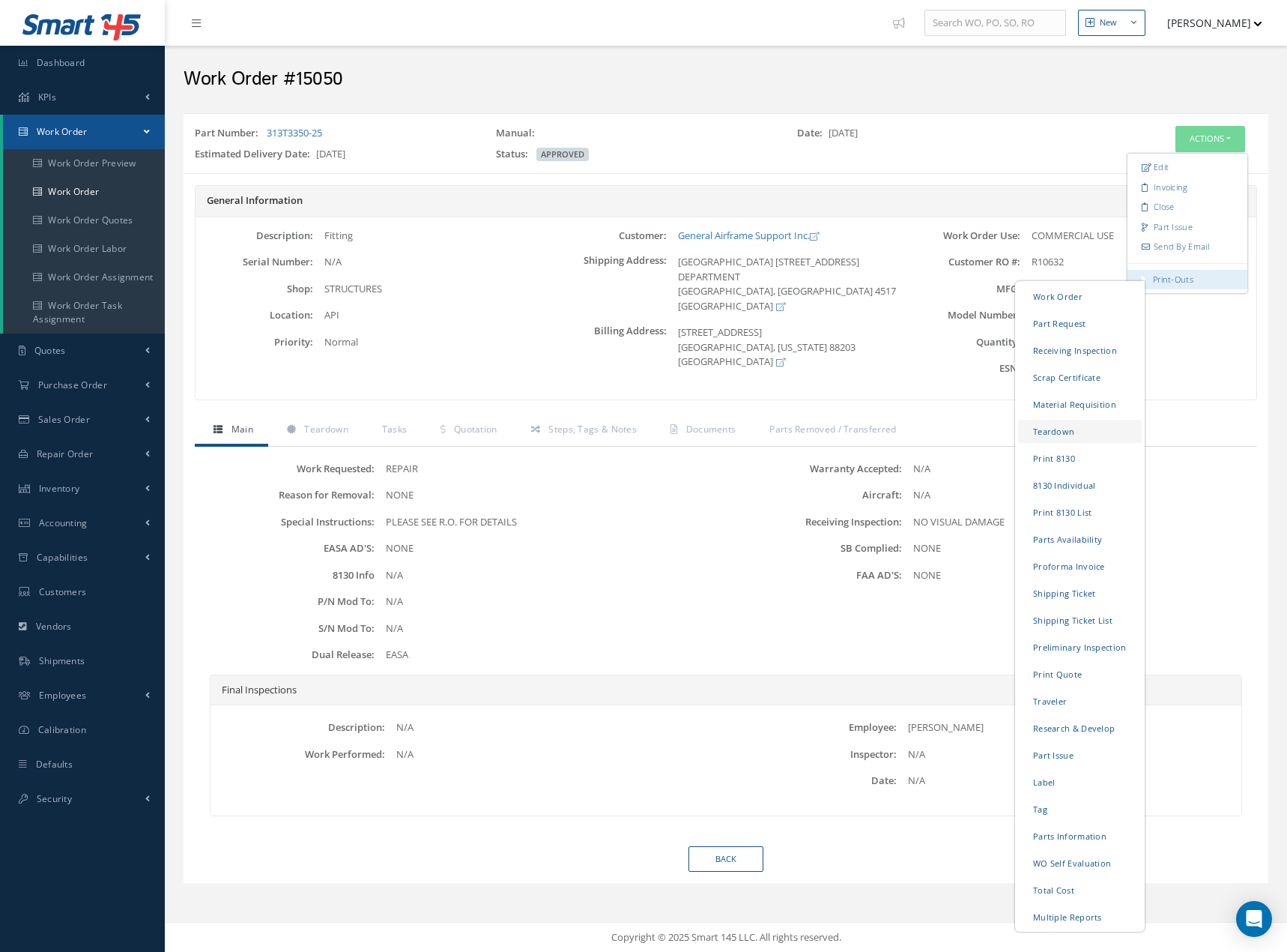
click at [1067, 429] on link "Teardown" at bounding box center [1080, 431] width 124 height 23
